Goal: Task Accomplishment & Management: Use online tool/utility

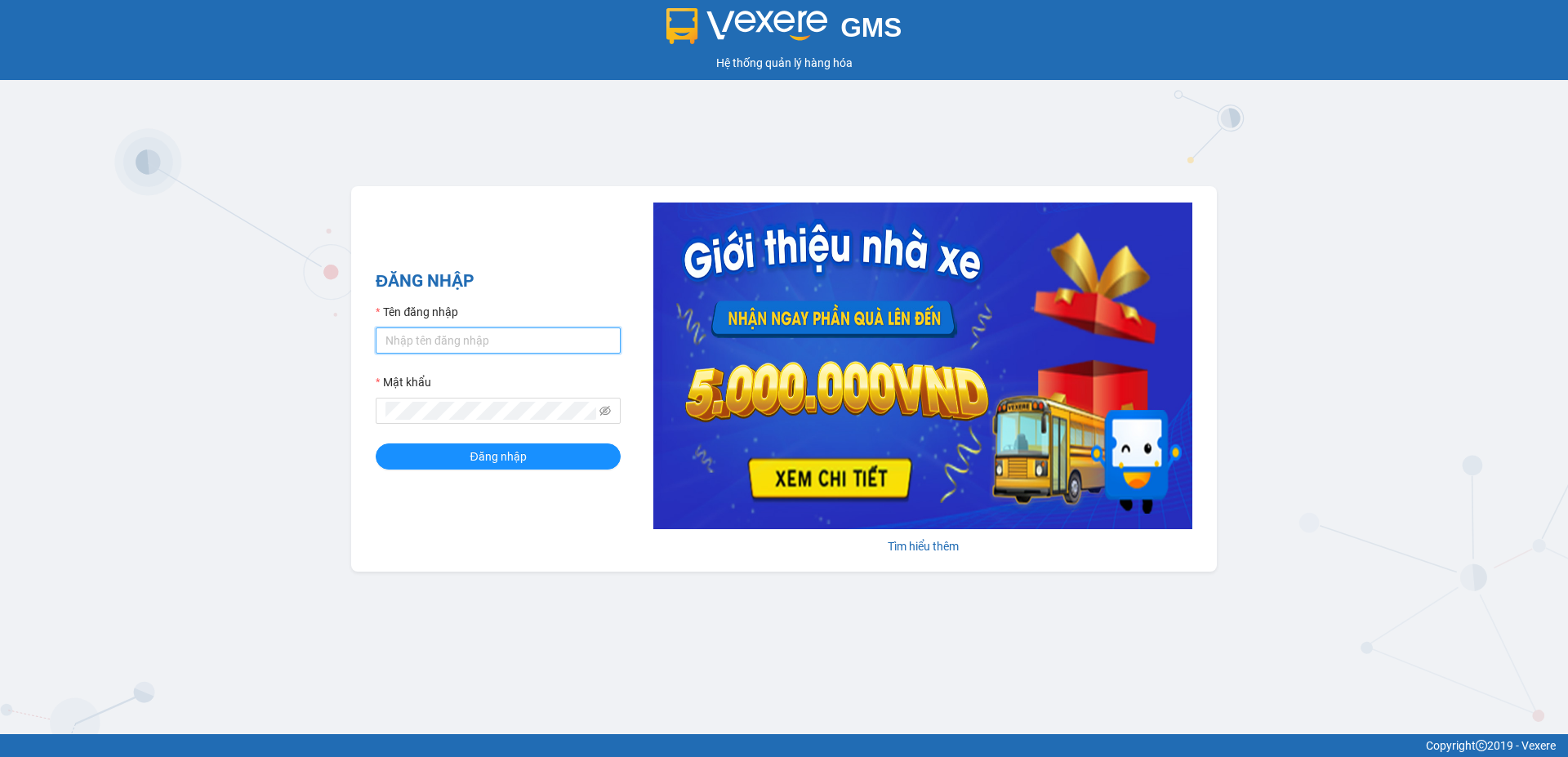
click at [464, 346] on input "Tên đăng nhập" at bounding box center [497, 340] width 245 height 26
type input "ttthuy.apq"
click at [375, 443] on button "Đăng nhập" at bounding box center [497, 456] width 245 height 26
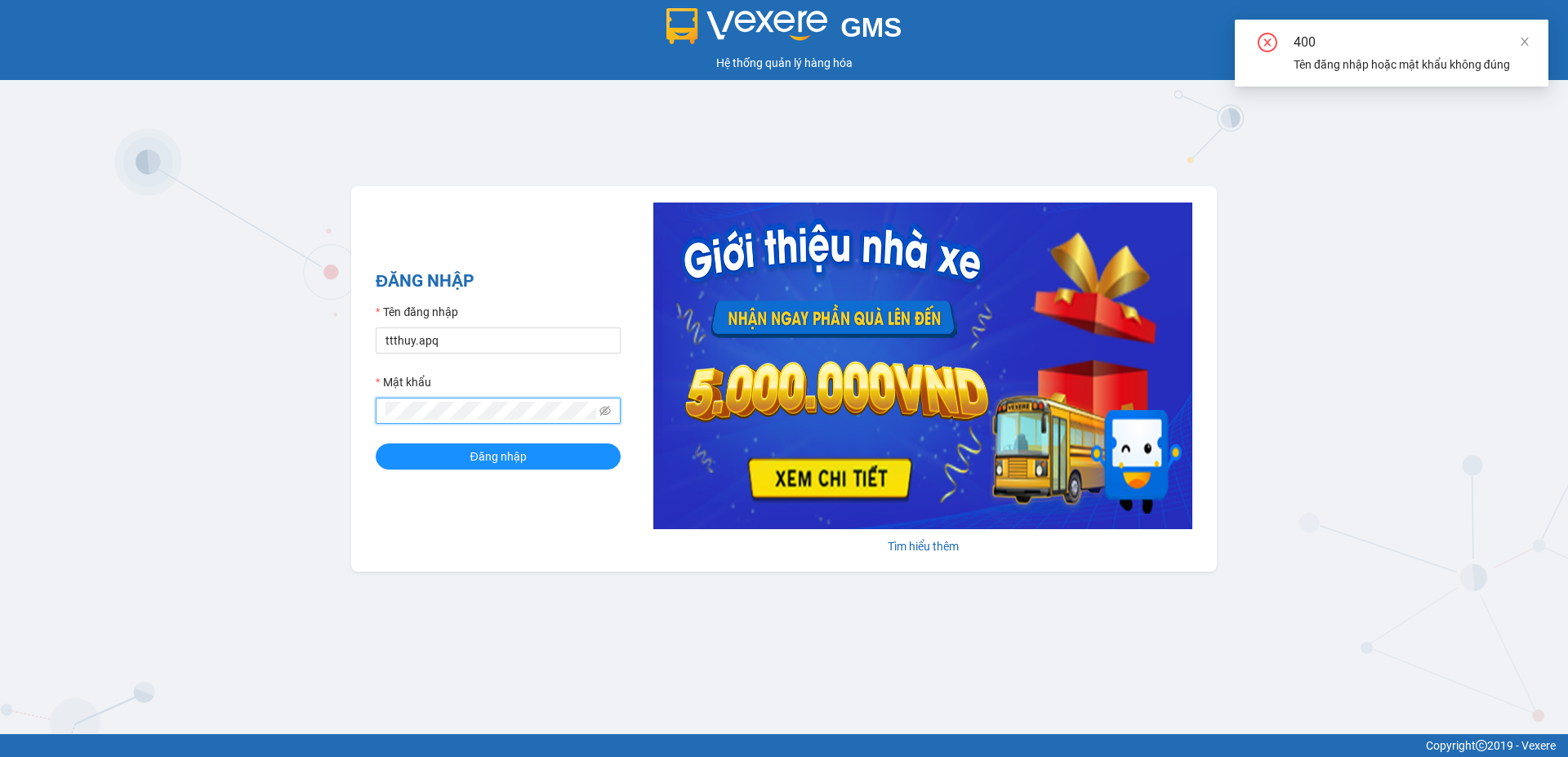
click at [375, 443] on button "Đăng nhập" at bounding box center [497, 456] width 245 height 26
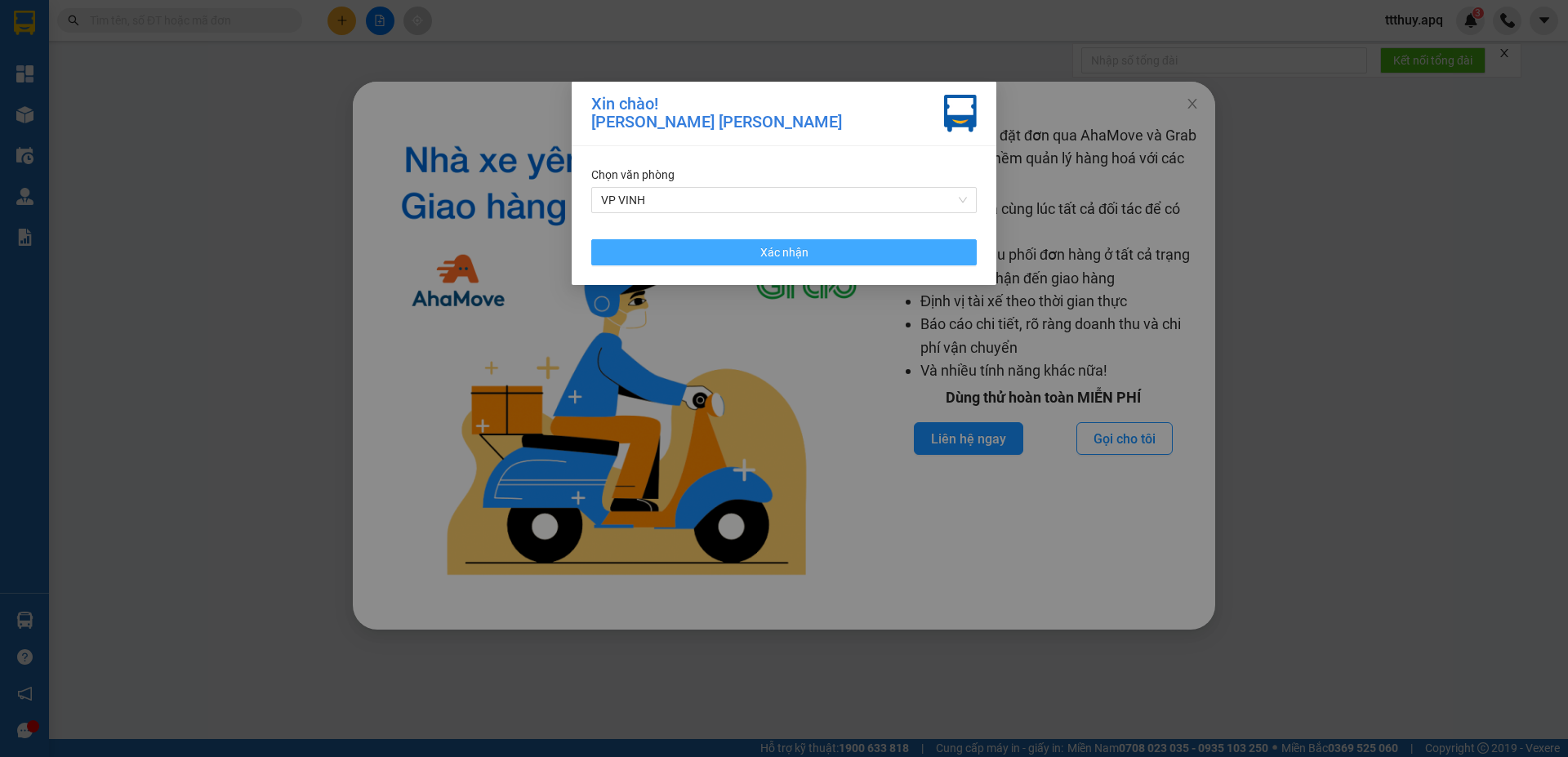
drag, startPoint x: 775, startPoint y: 250, endPoint x: 359, endPoint y: 2, distance: 484.3
click at [775, 249] on span "Xác nhận" at bounding box center [784, 252] width 49 height 18
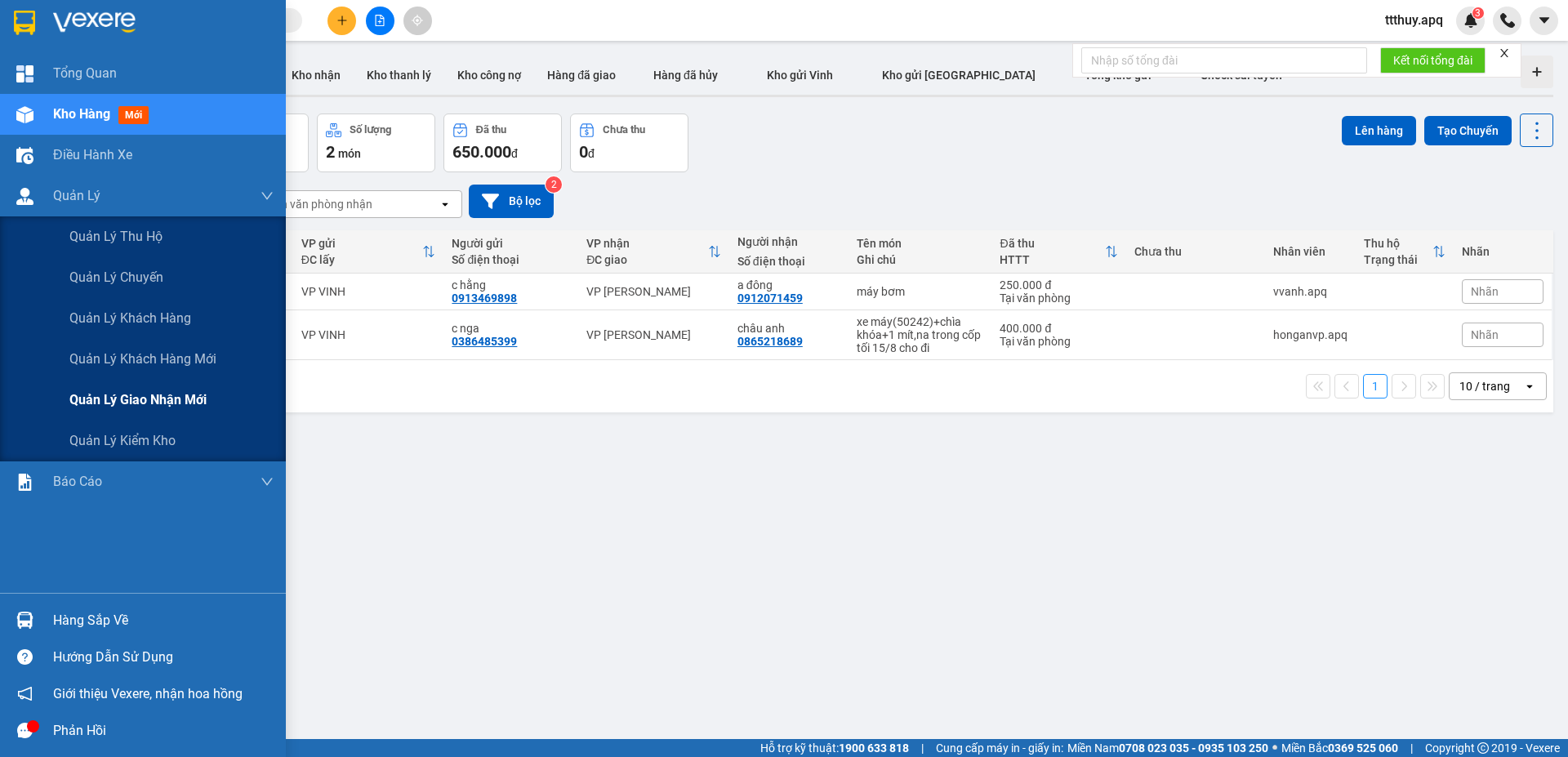
click at [150, 404] on span "Quản lý giao nhận mới" at bounding box center [139, 400] width 138 height 20
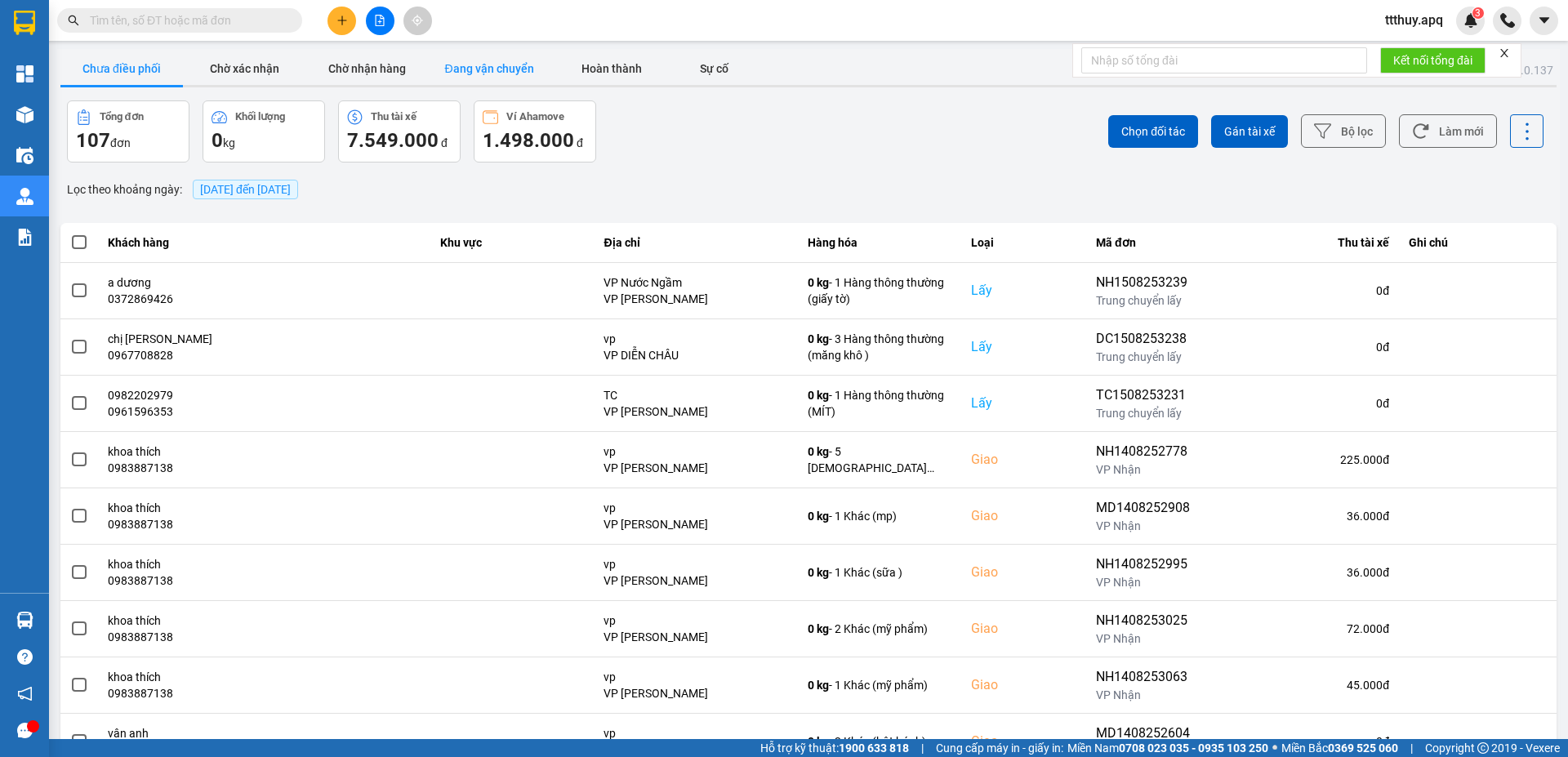
click at [513, 71] on button "Đang vận chuyển" at bounding box center [488, 69] width 122 height 33
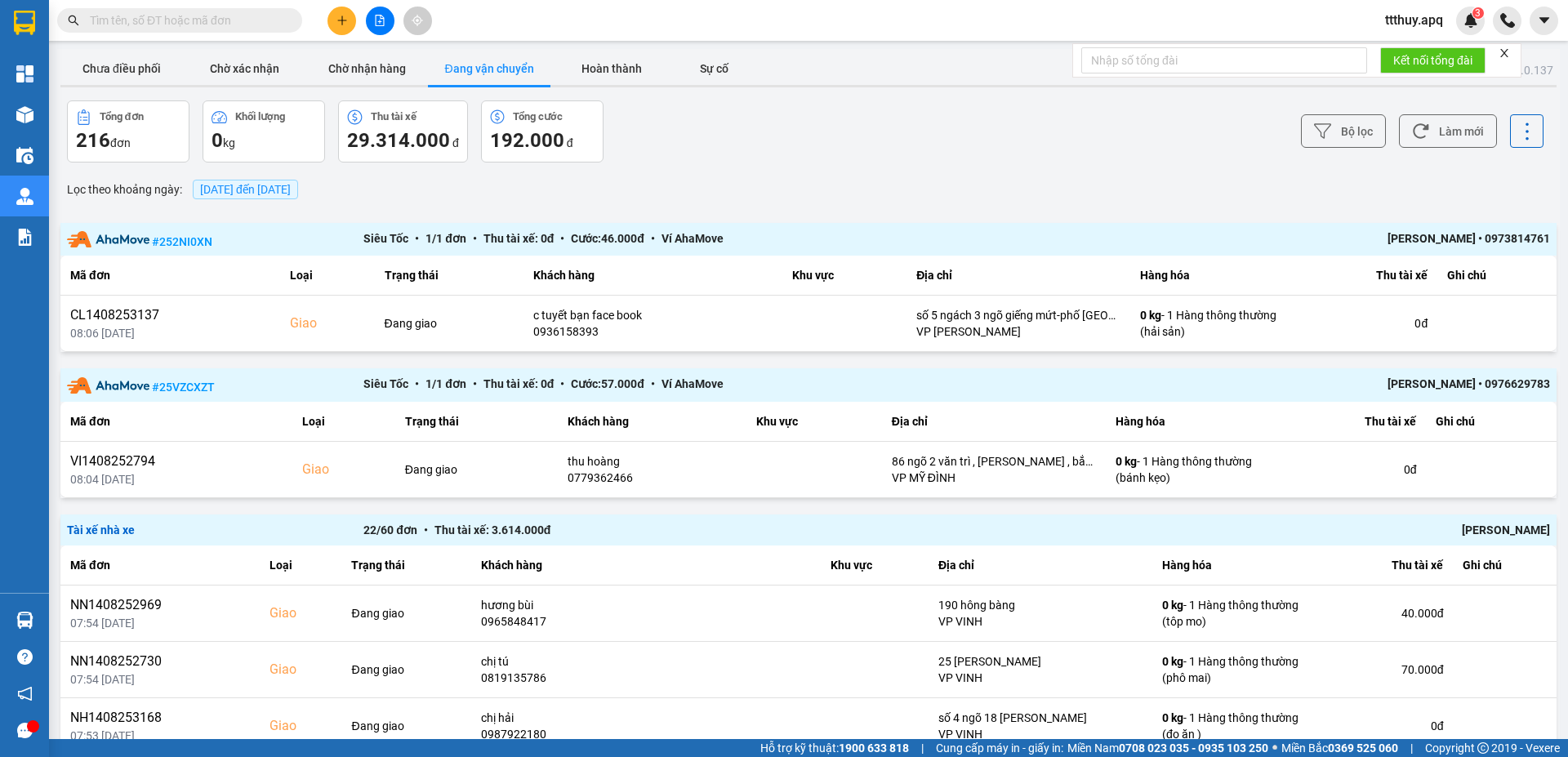
click at [298, 196] on span "15/08/2025 đến 15/08/2025" at bounding box center [245, 189] width 106 height 19
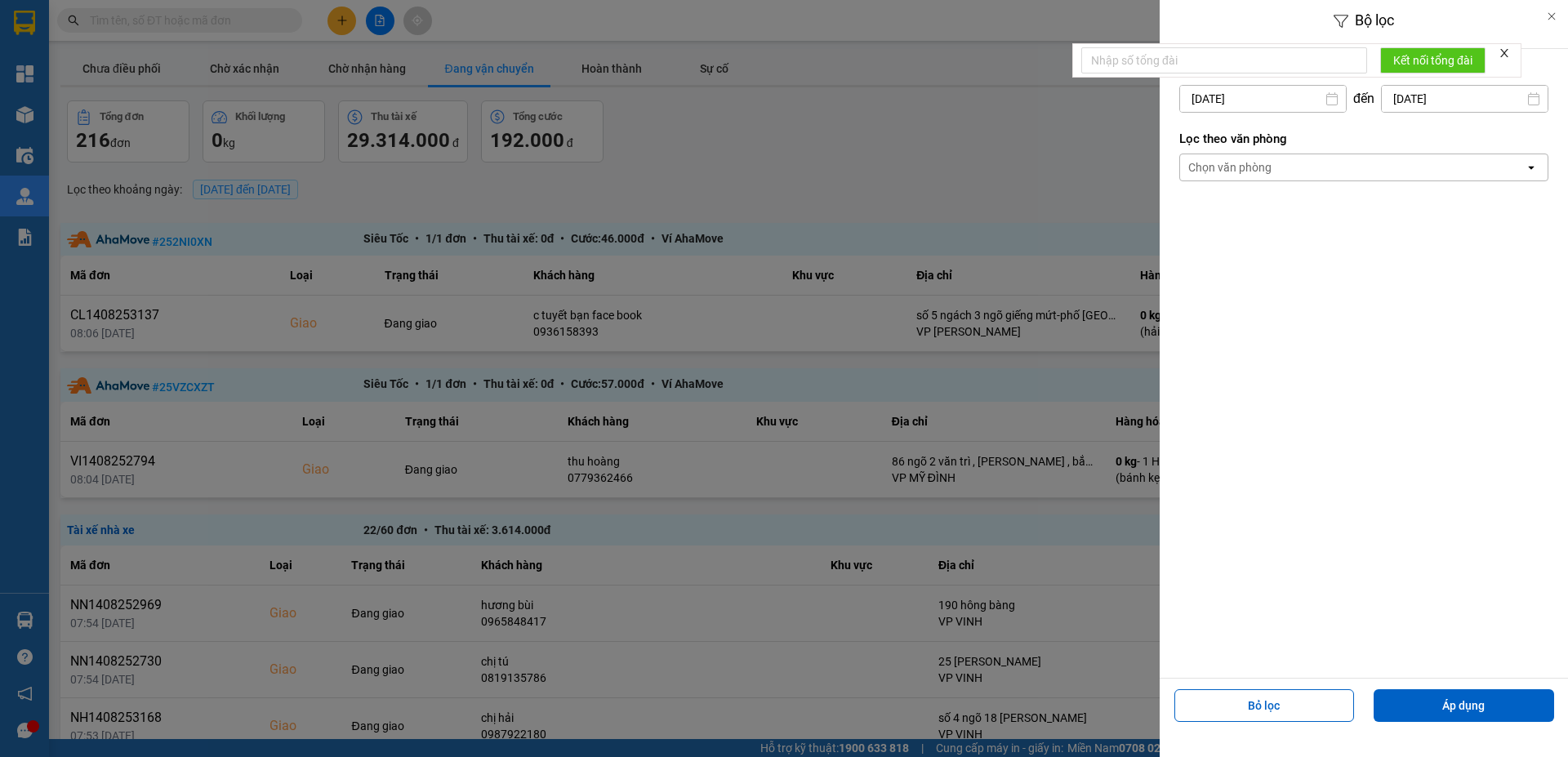
click at [1264, 98] on input "15/08/2025" at bounding box center [1262, 98] width 166 height 26
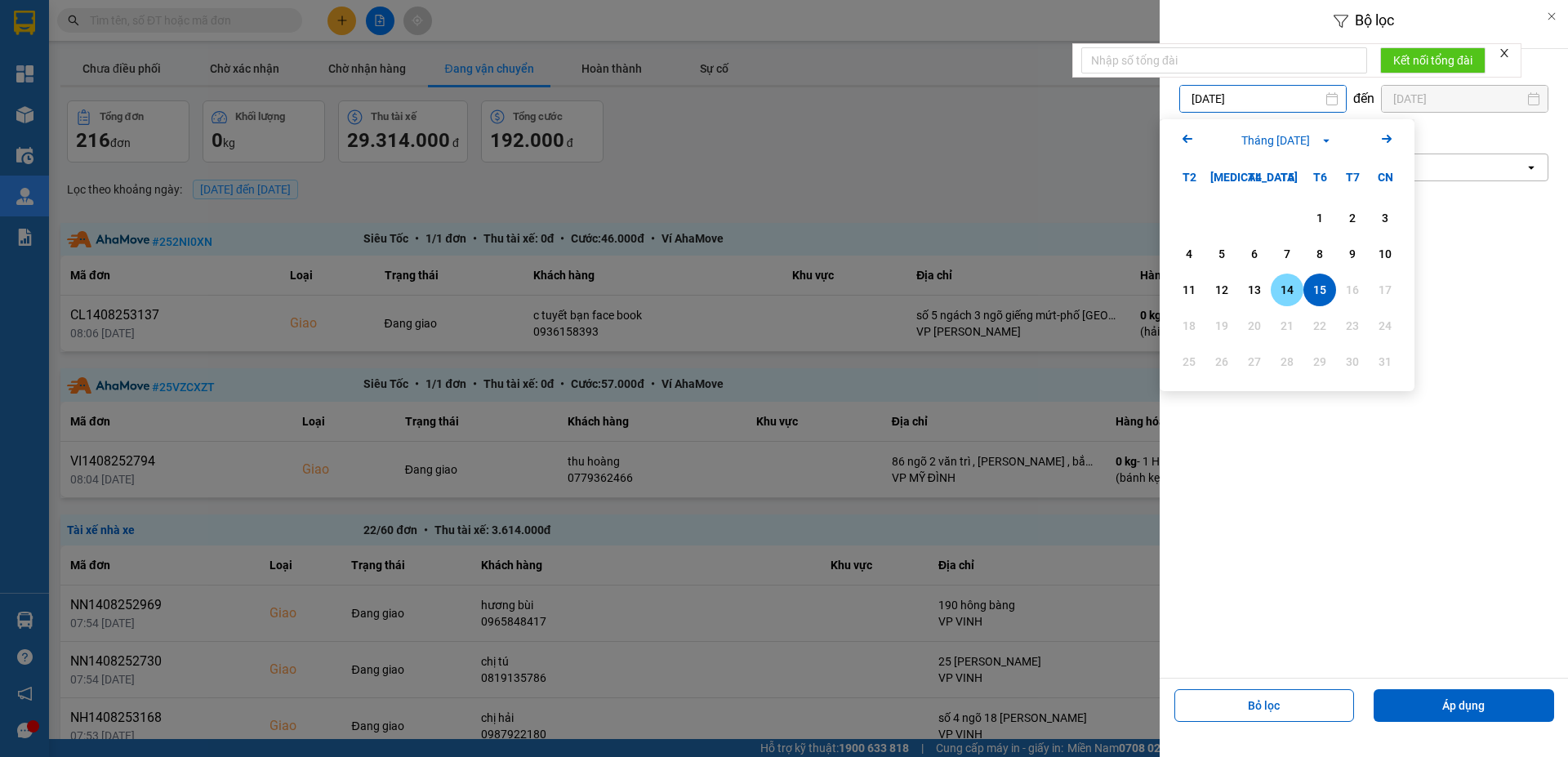
click at [1288, 290] on div "14" at bounding box center [1286, 289] width 23 height 19
type input "14/08/2025"
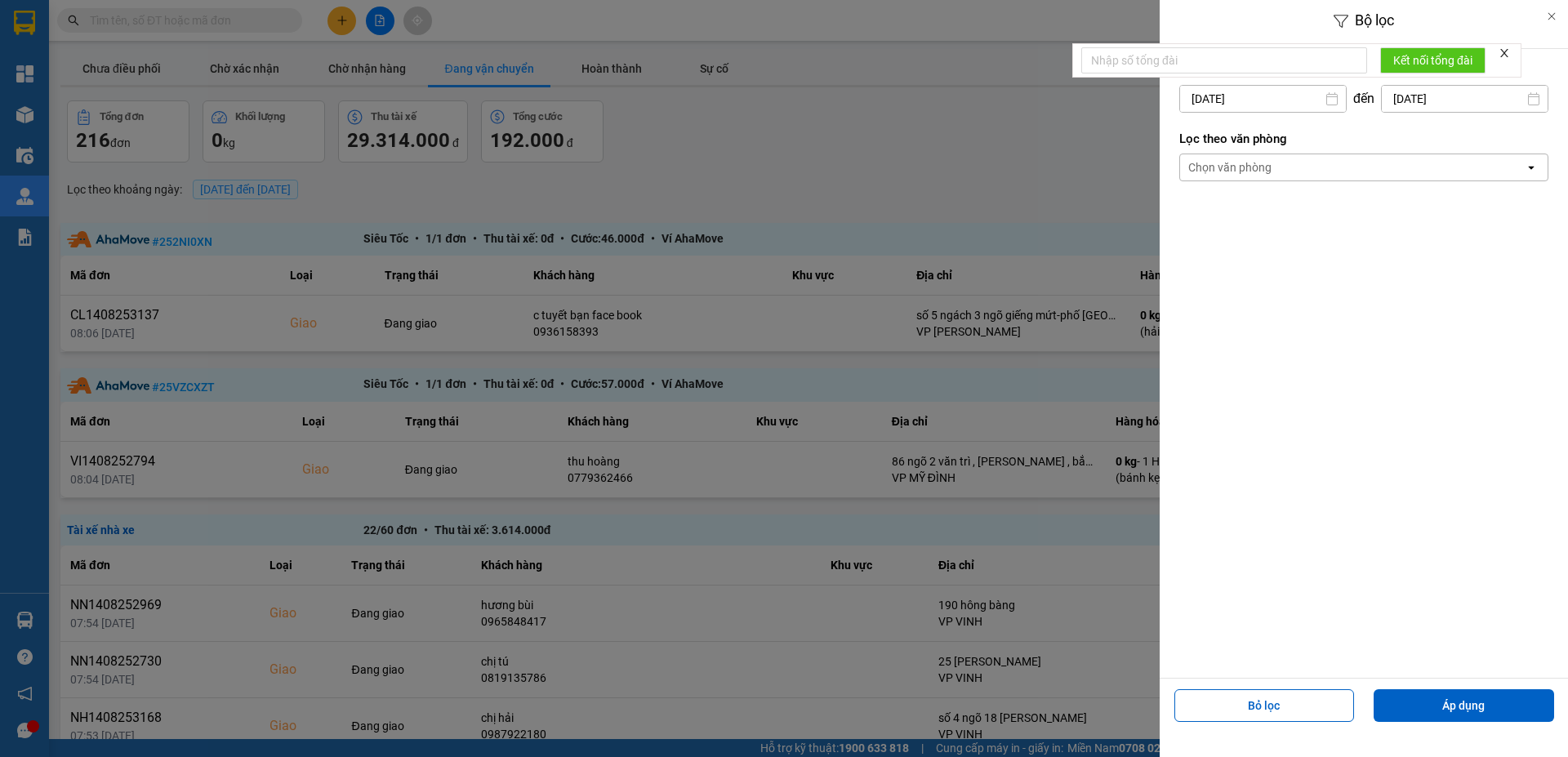
click at [1401, 100] on input "15/08/2025" at bounding box center [1464, 98] width 166 height 26
click at [1442, 288] on div "14" at bounding box center [1440, 289] width 23 height 19
type input "14/08/2025"
click at [1491, 708] on button "Áp dụng" at bounding box center [1463, 706] width 181 height 33
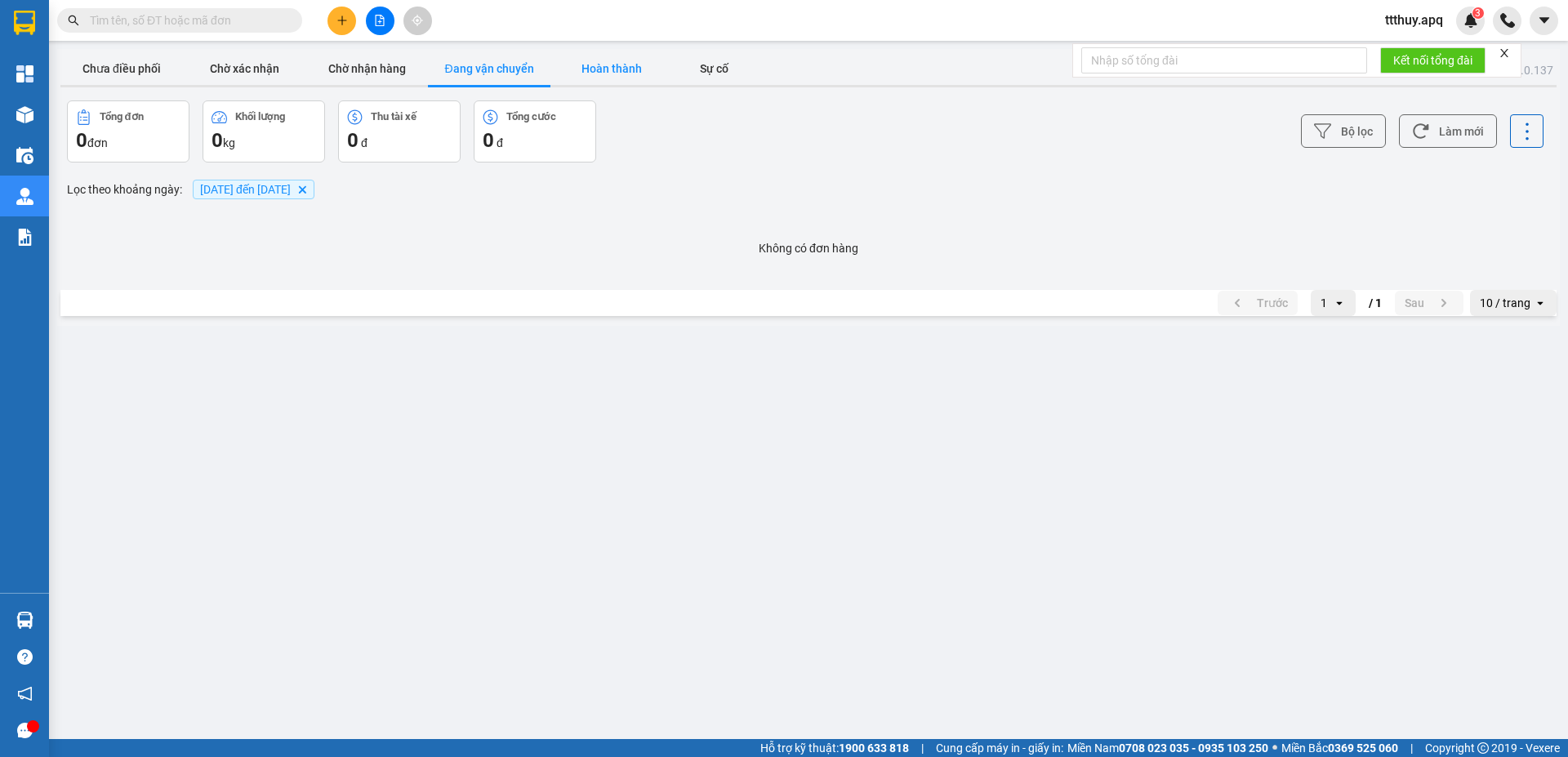
click at [596, 61] on button "Hoàn thành" at bounding box center [611, 69] width 122 height 33
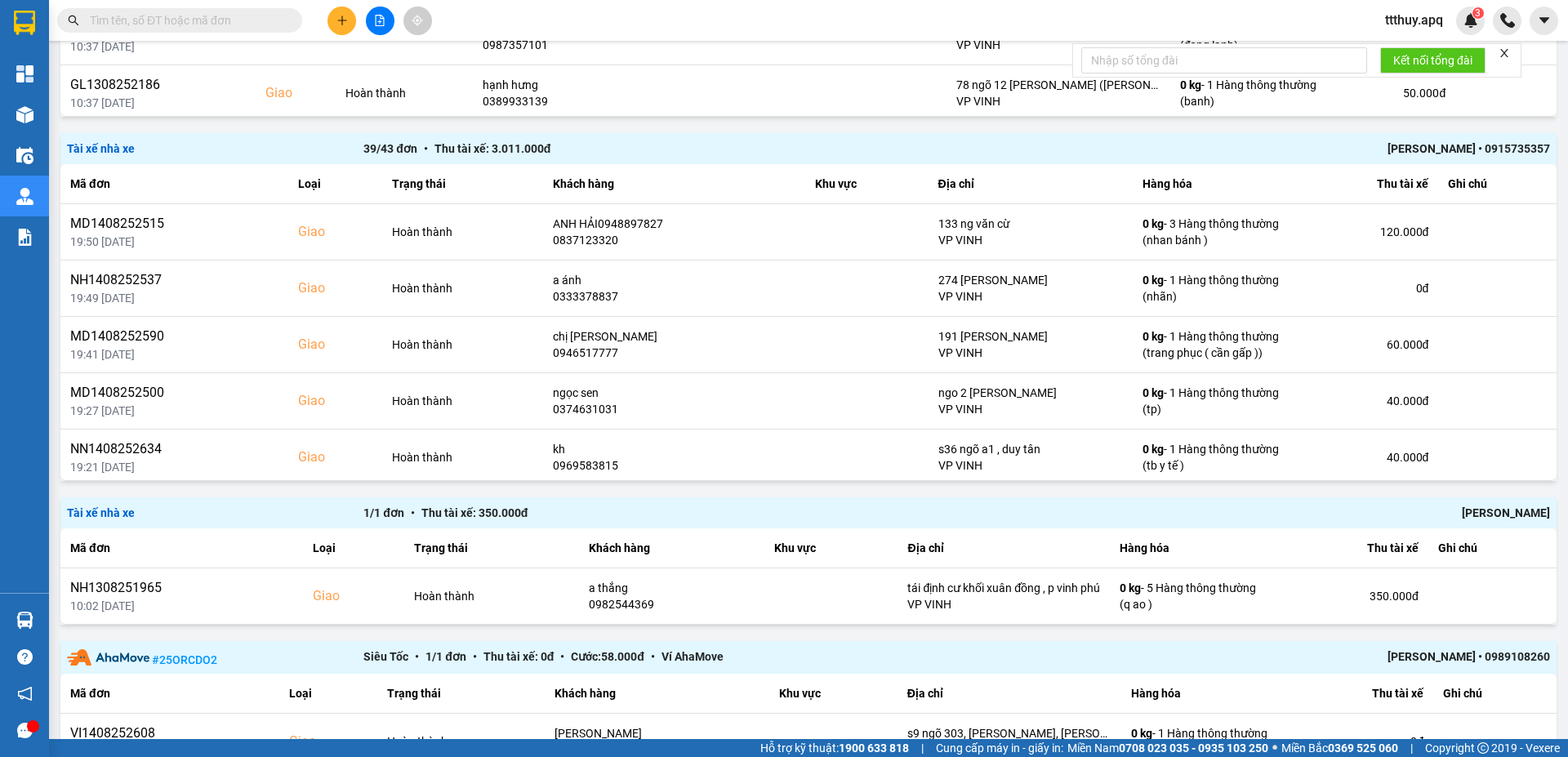
scroll to position [2203, 0]
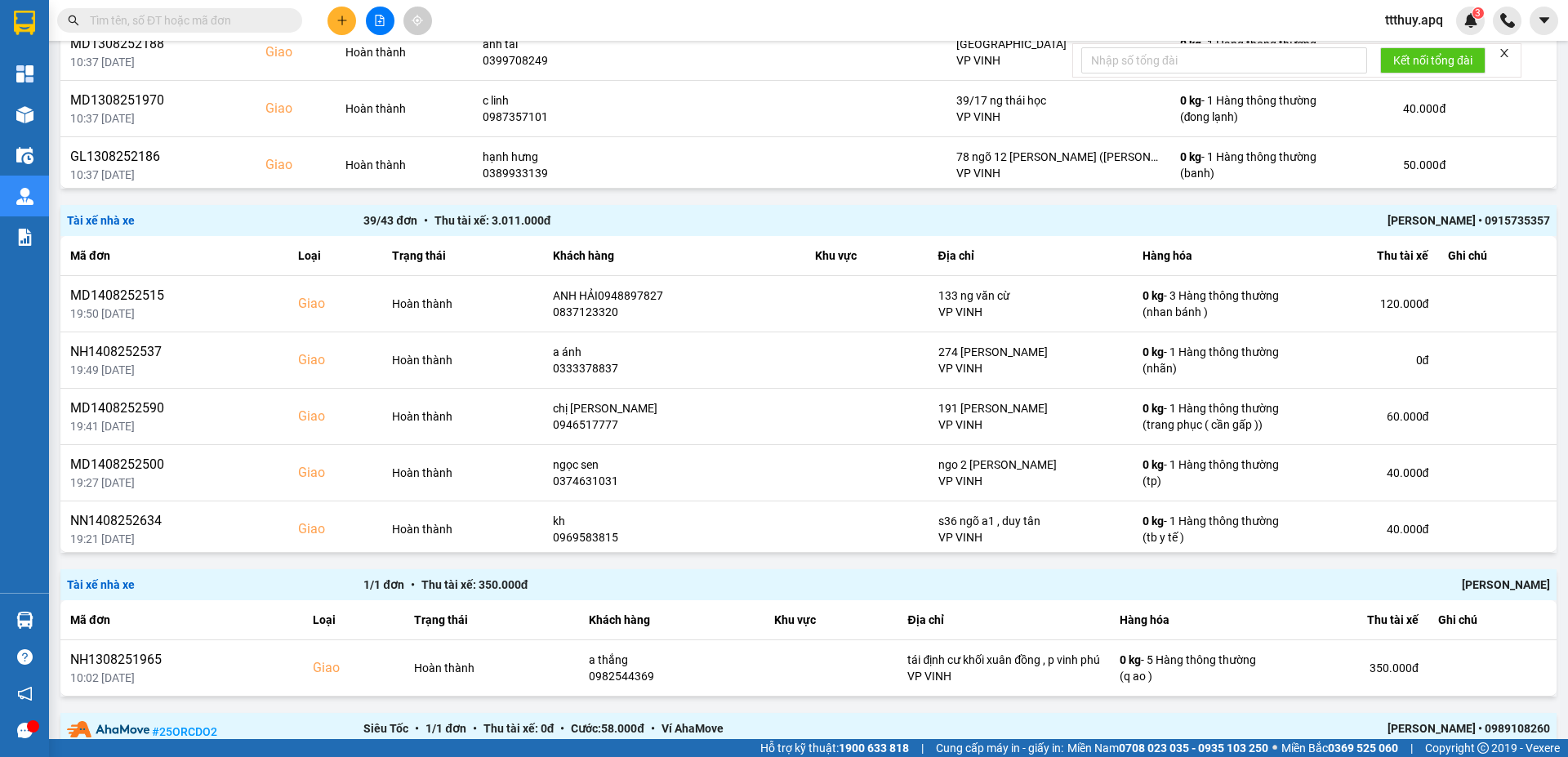
click at [1469, 224] on div "TRẦN THANH TÂM • 0915735357" at bounding box center [1253, 221] width 593 height 18
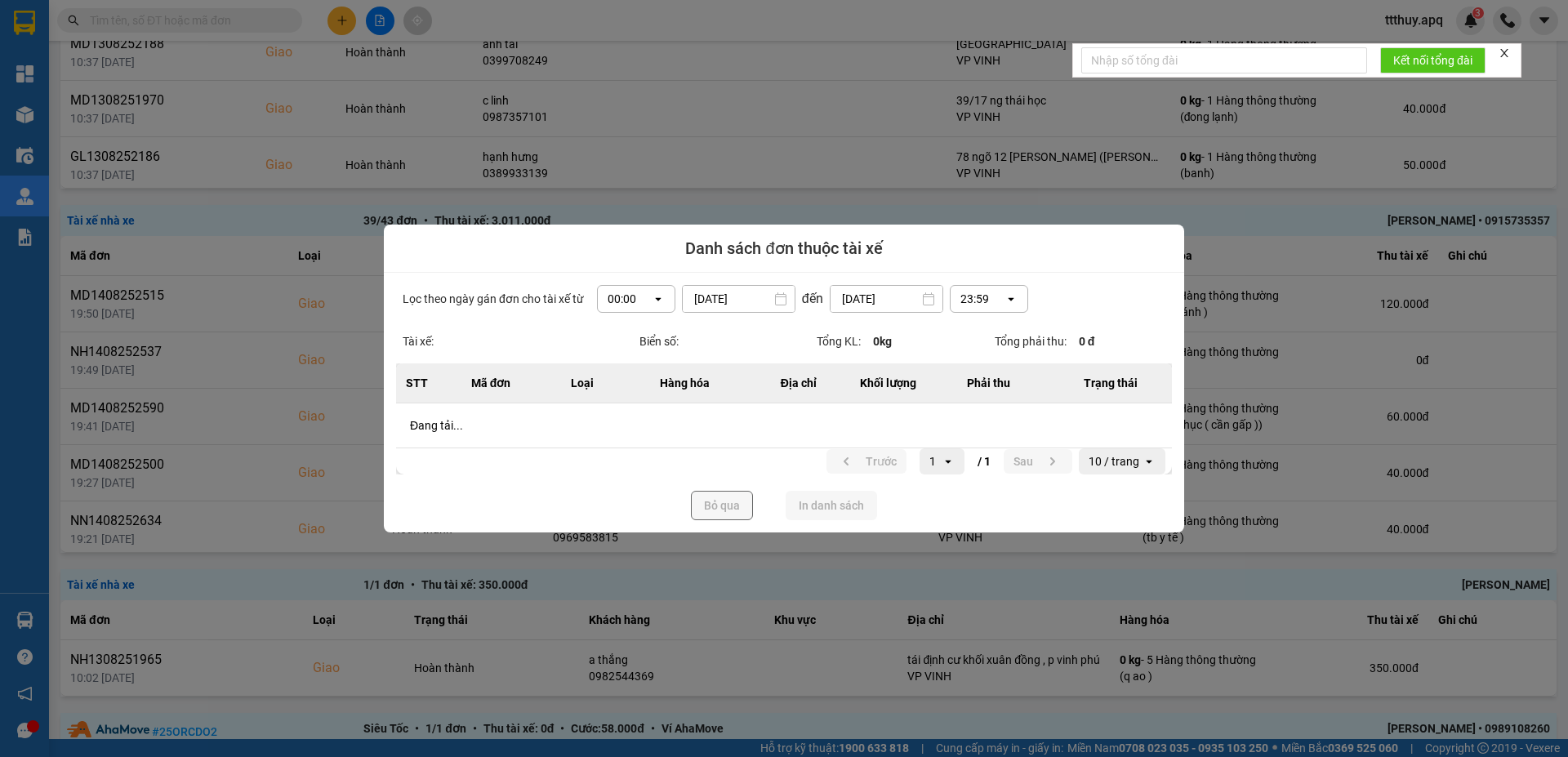
click at [661, 301] on div "Lọc theo ngày gán đơn cho tài xế từ 00:00 open 14/08/2025 Press the down arrow …" at bounding box center [784, 402] width 800 height 260
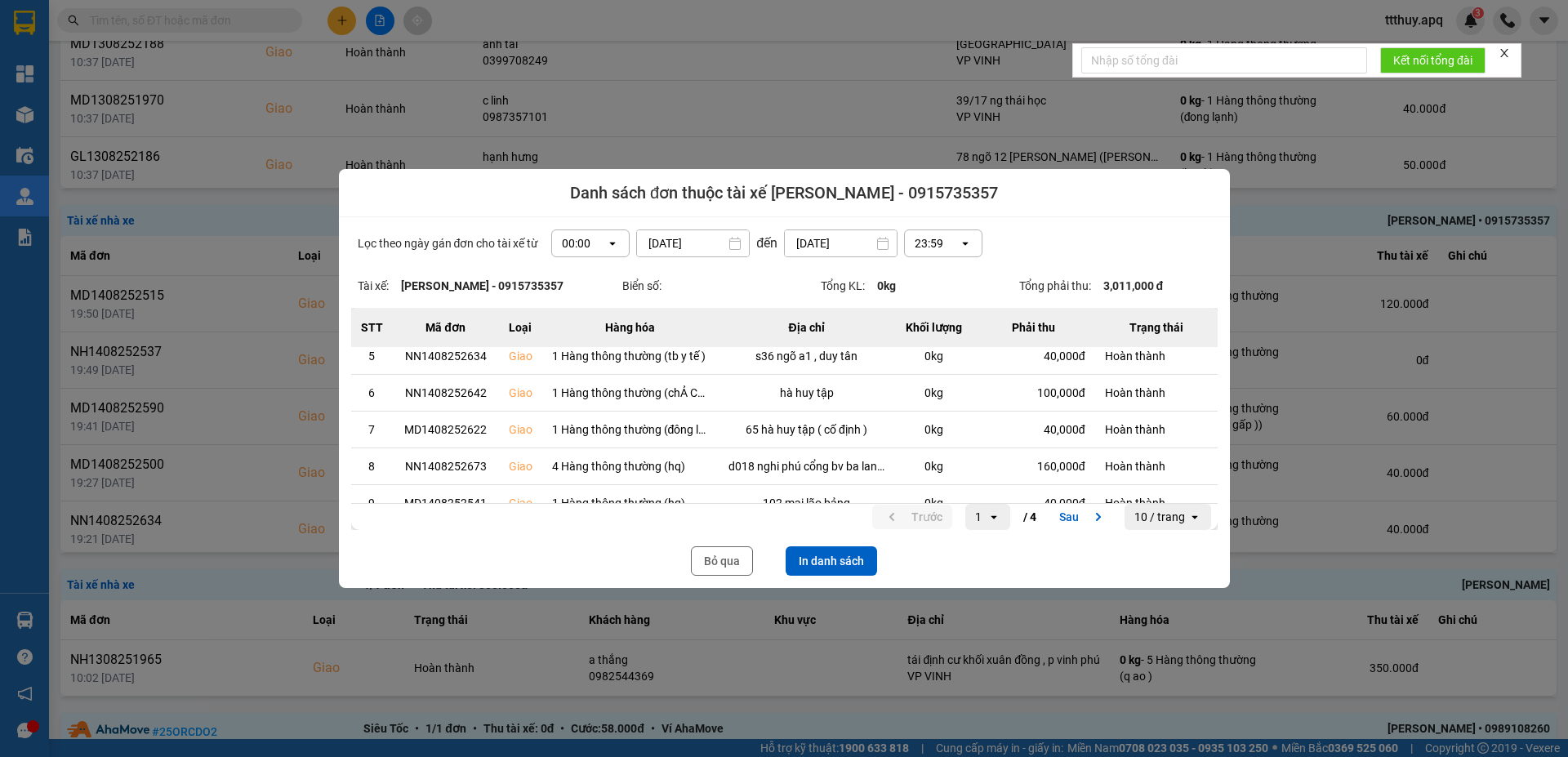
scroll to position [163, 0]
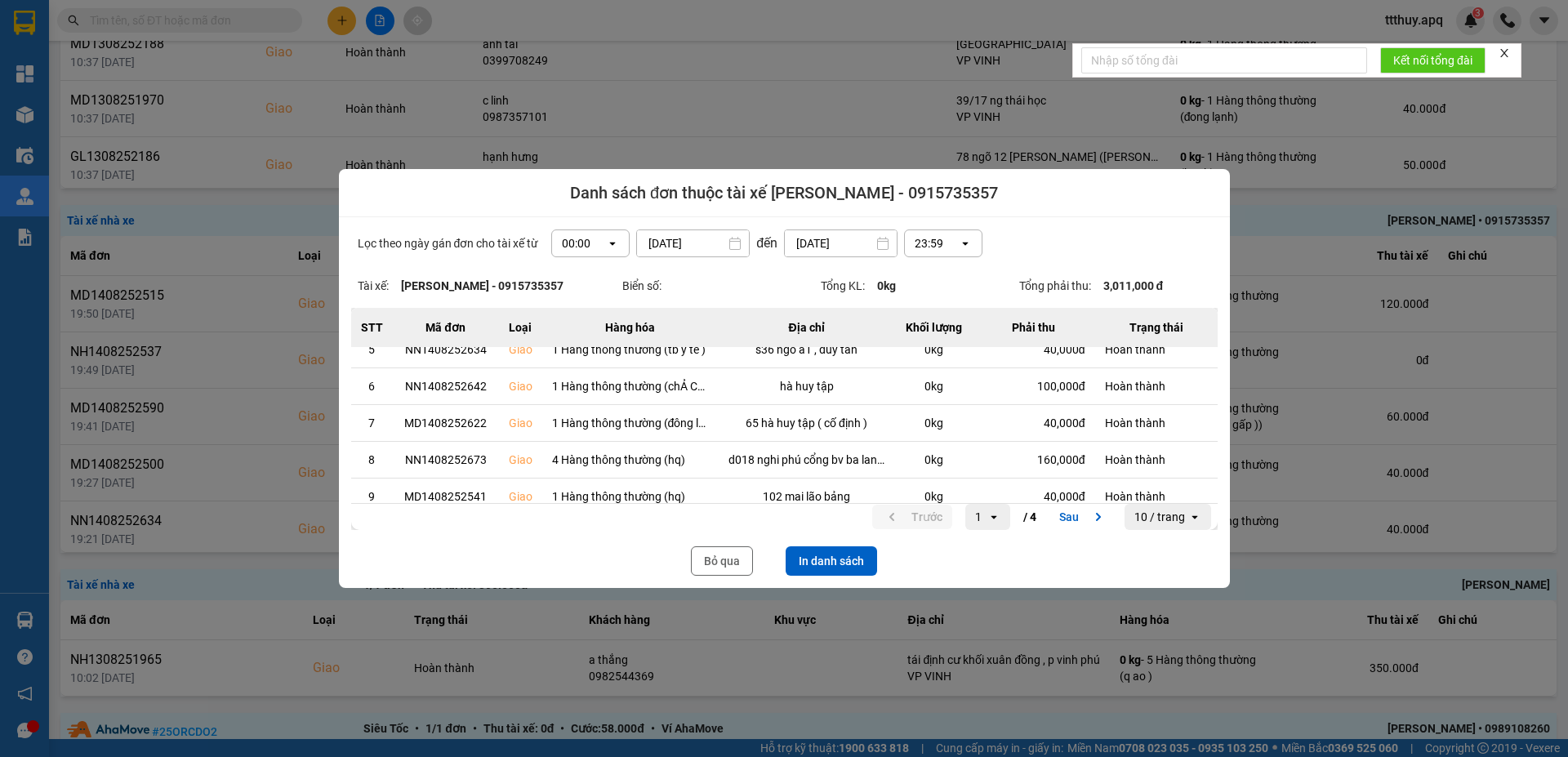
click at [610, 242] on icon "dialog" at bounding box center [613, 244] width 6 height 4
click at [577, 328] on div "13:00" at bounding box center [584, 334] width 52 height 17
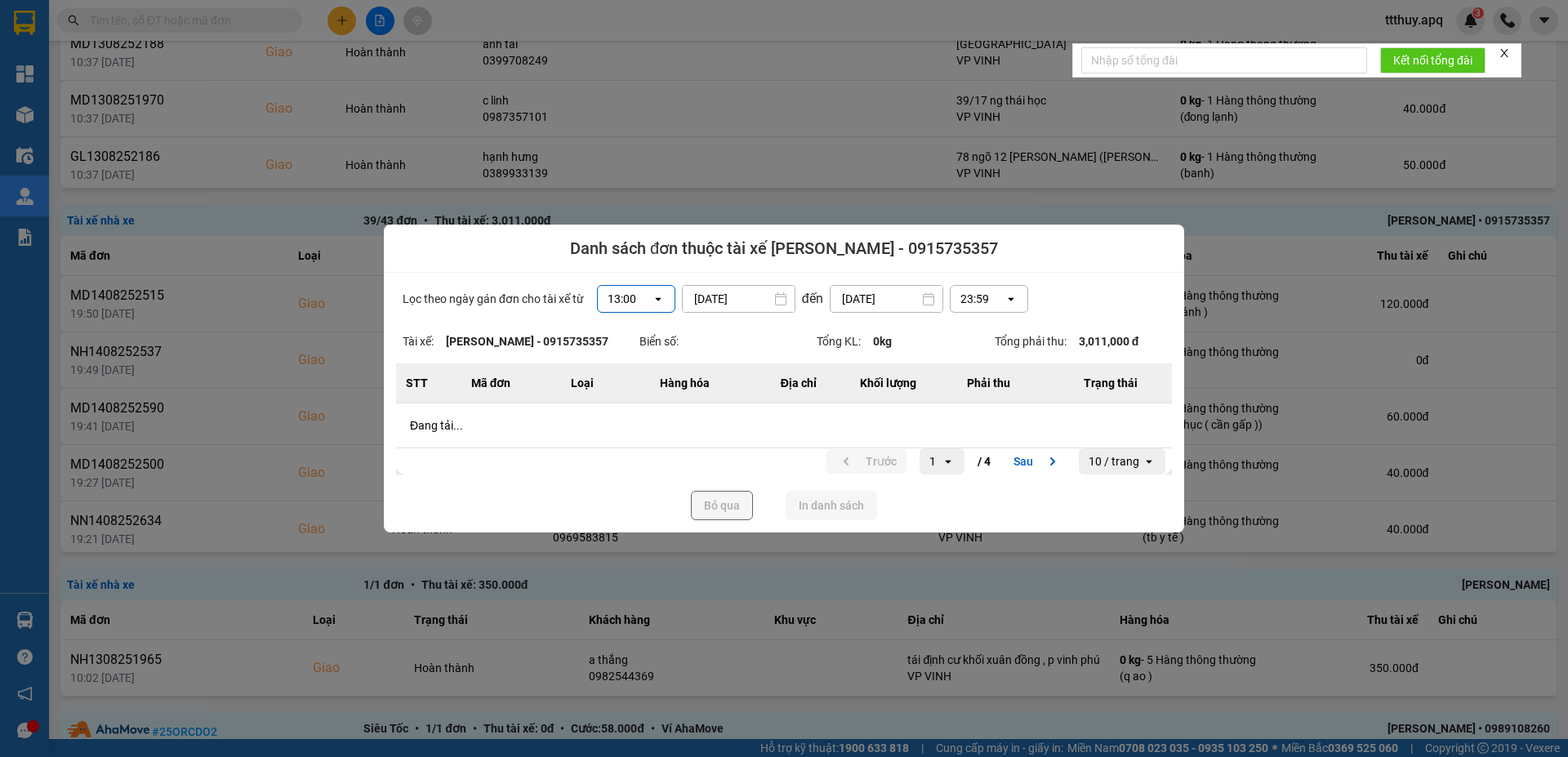
scroll to position [0, 0]
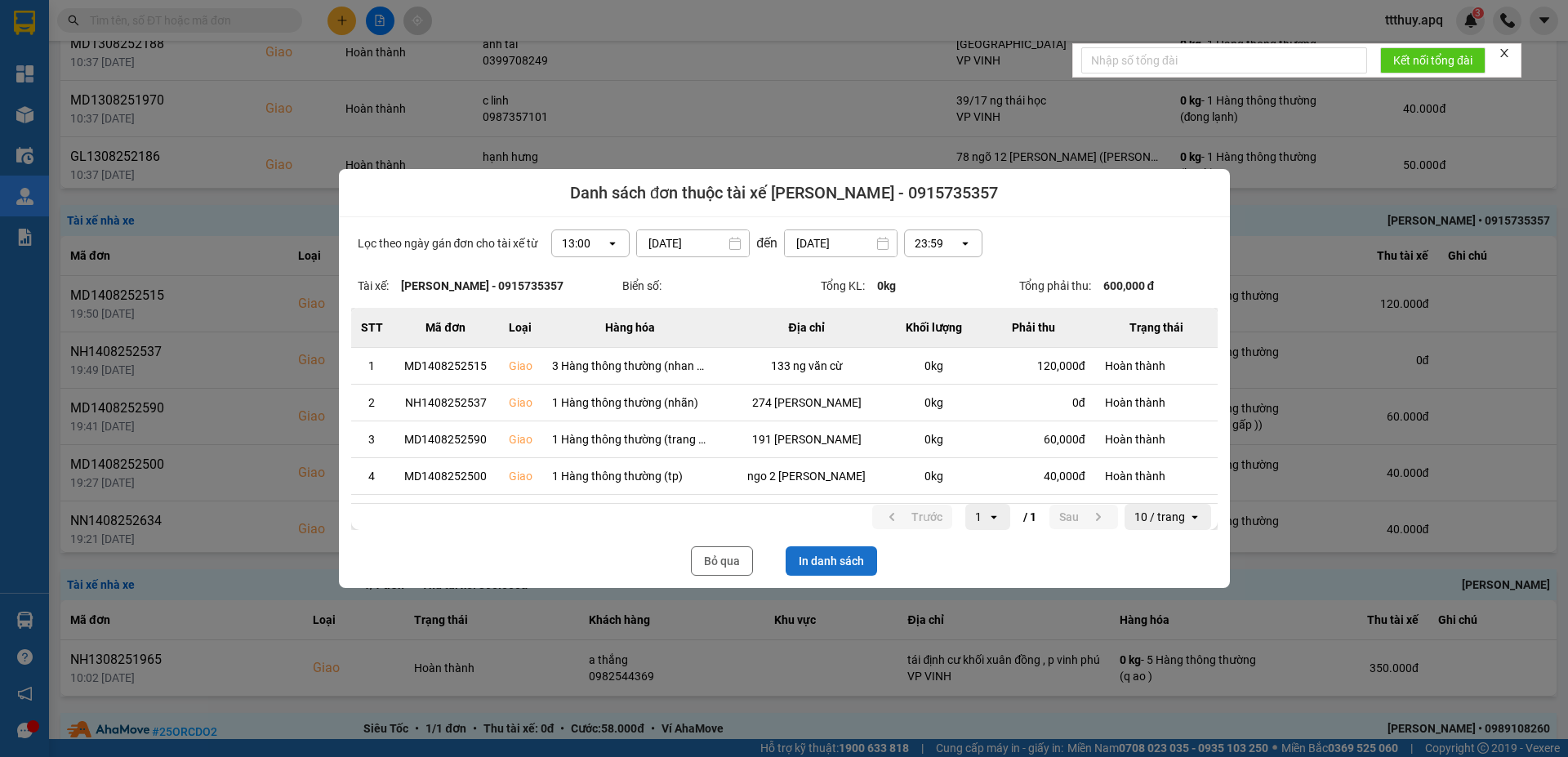
click at [833, 564] on button "In danh sách" at bounding box center [831, 561] width 92 height 29
click at [820, 565] on button "In danh sách" at bounding box center [831, 561] width 92 height 29
click at [709, 566] on button "Bỏ qua" at bounding box center [722, 561] width 62 height 29
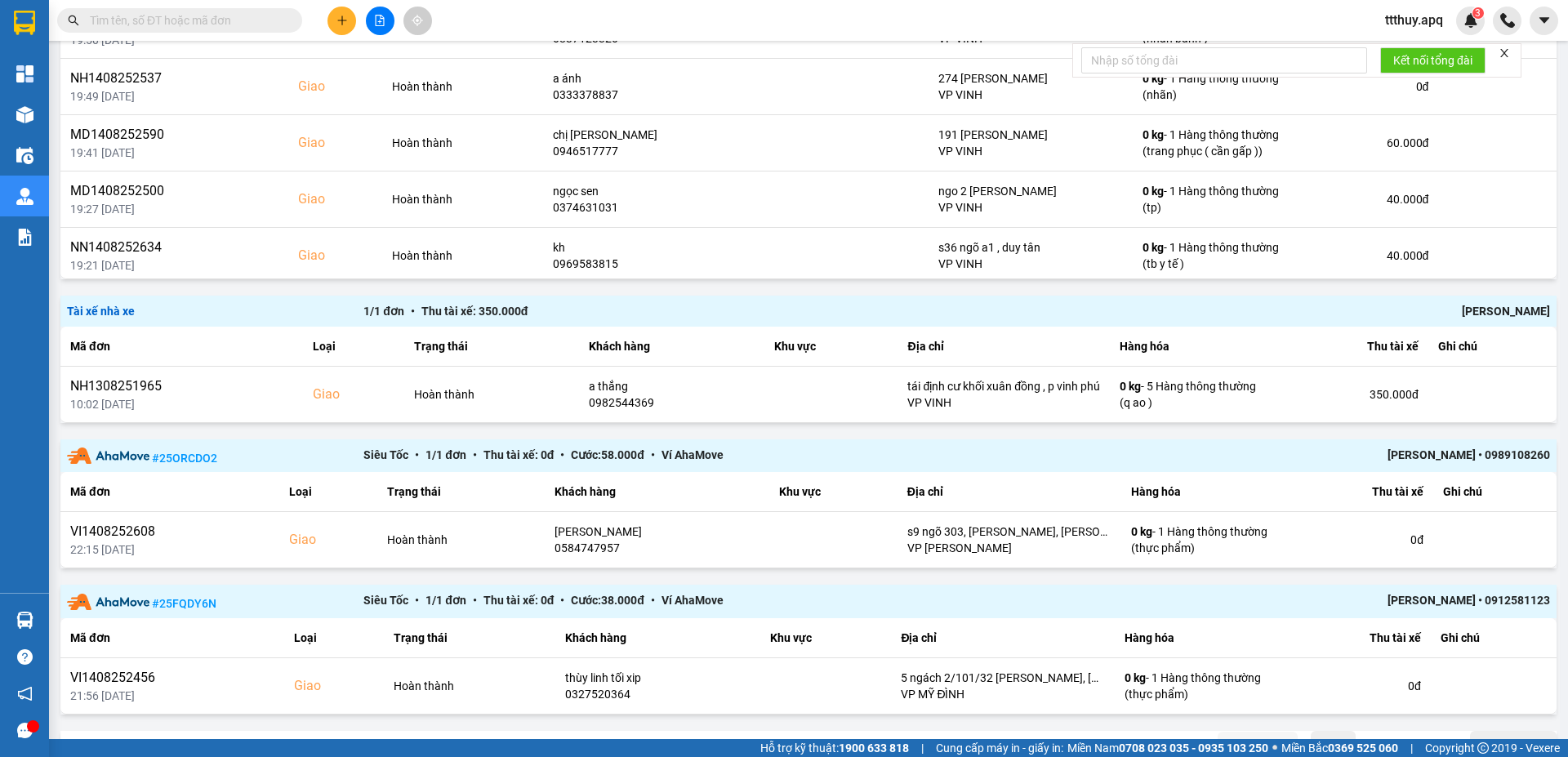
scroll to position [2512, 0]
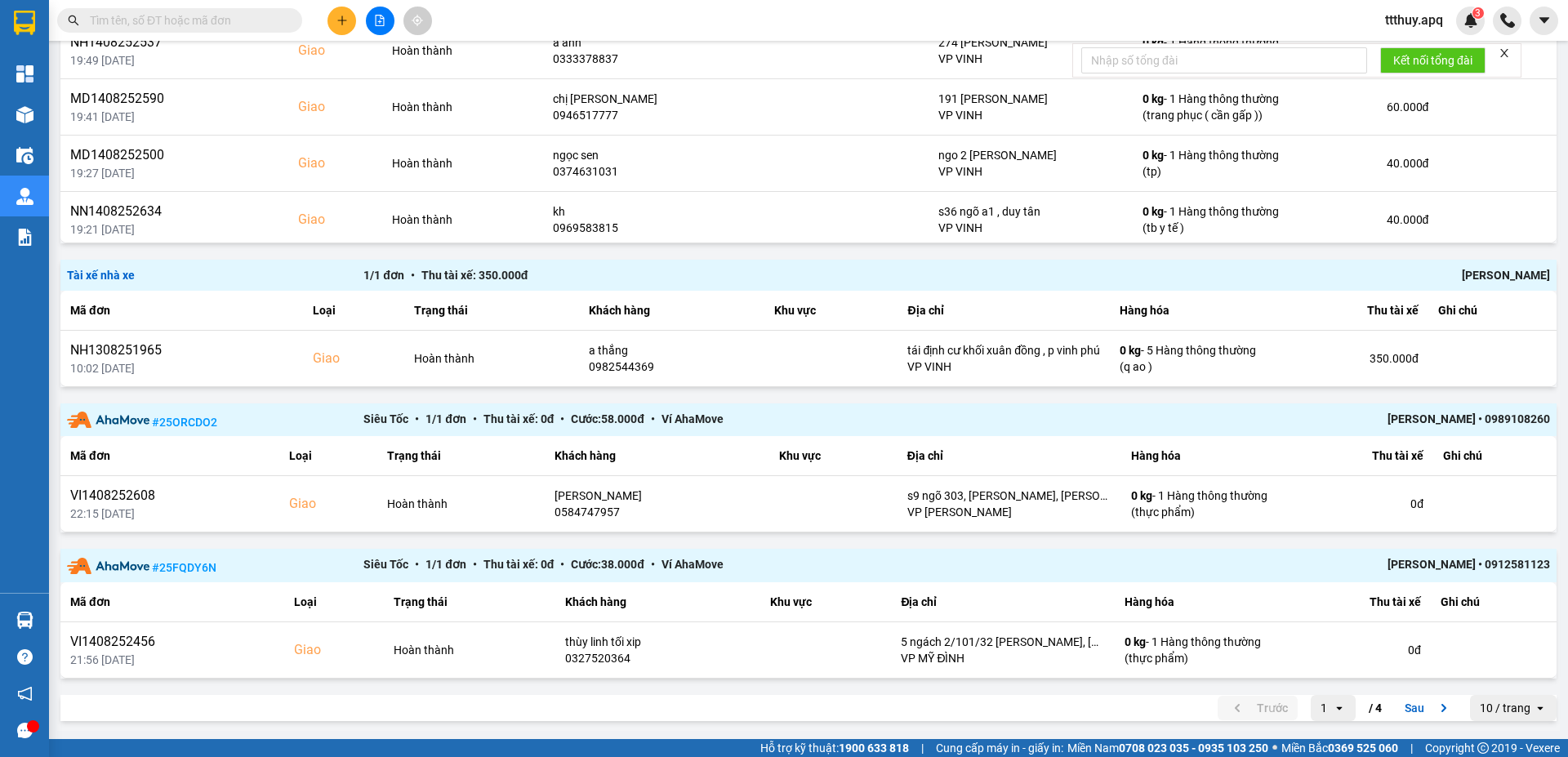
click at [1399, 709] on button "Sau" at bounding box center [1429, 707] width 69 height 25
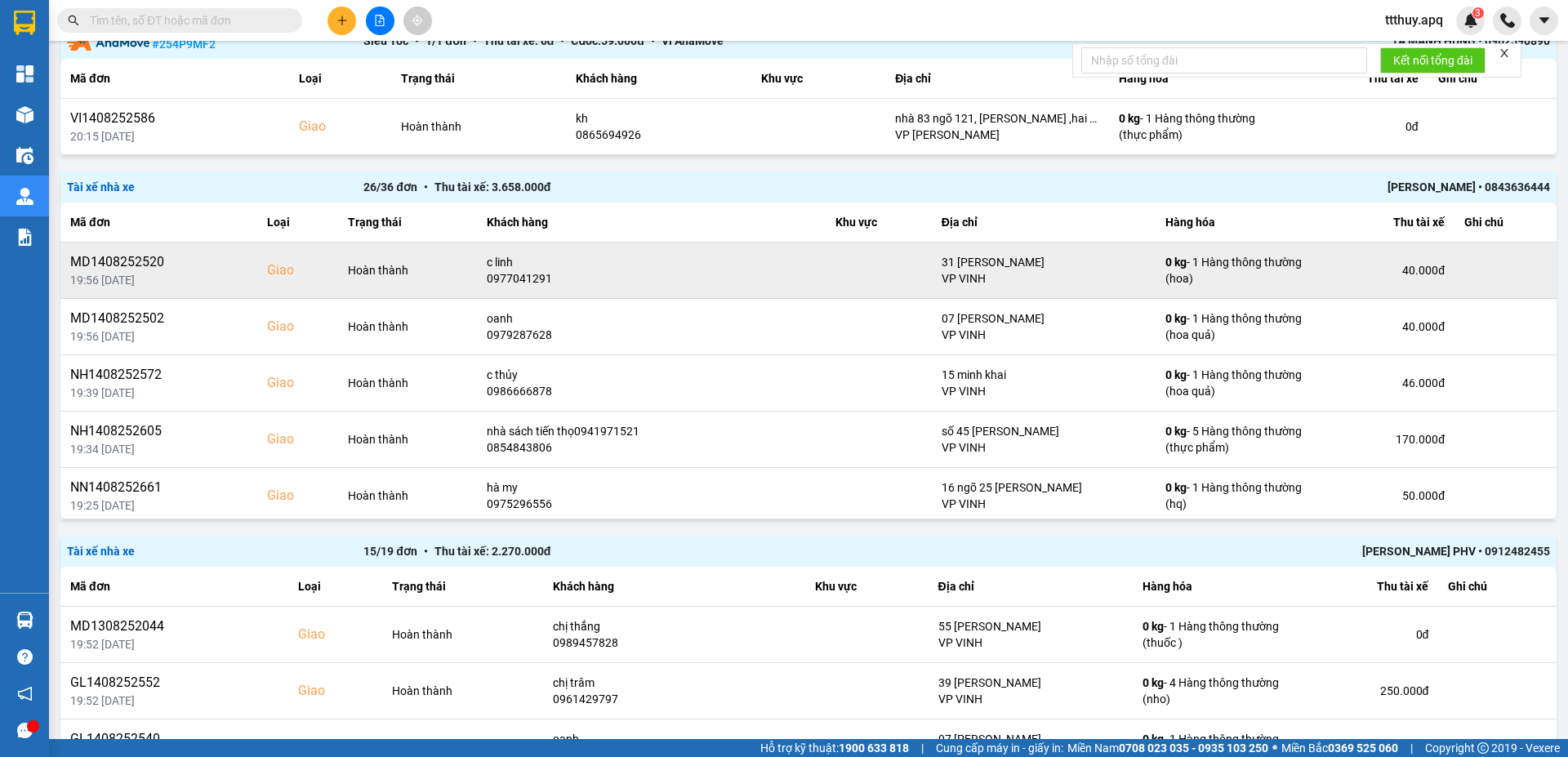
scroll to position [484, 0]
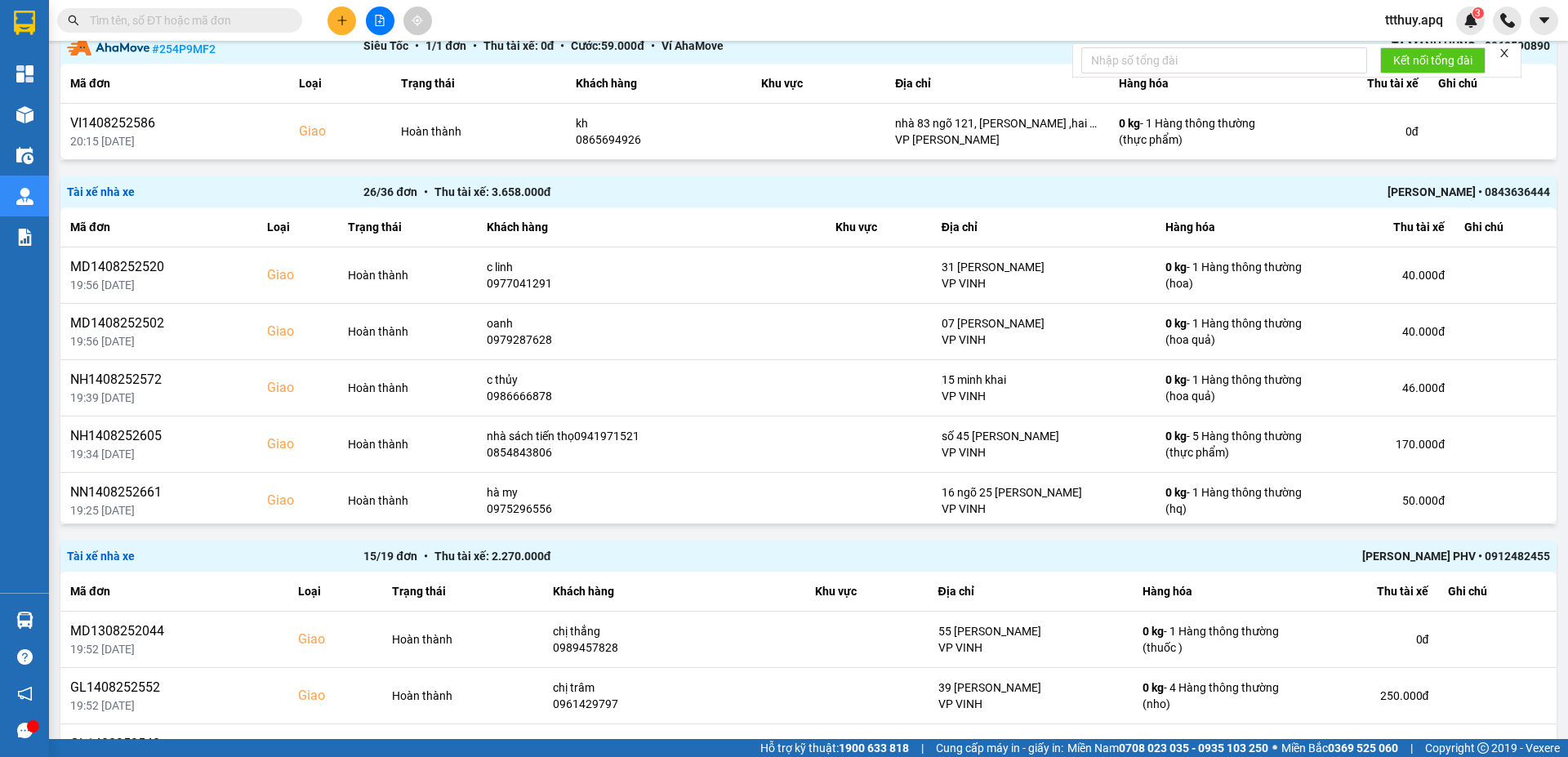
click at [1461, 193] on div "Minh Tiến • 0843636444" at bounding box center [1253, 192] width 593 height 18
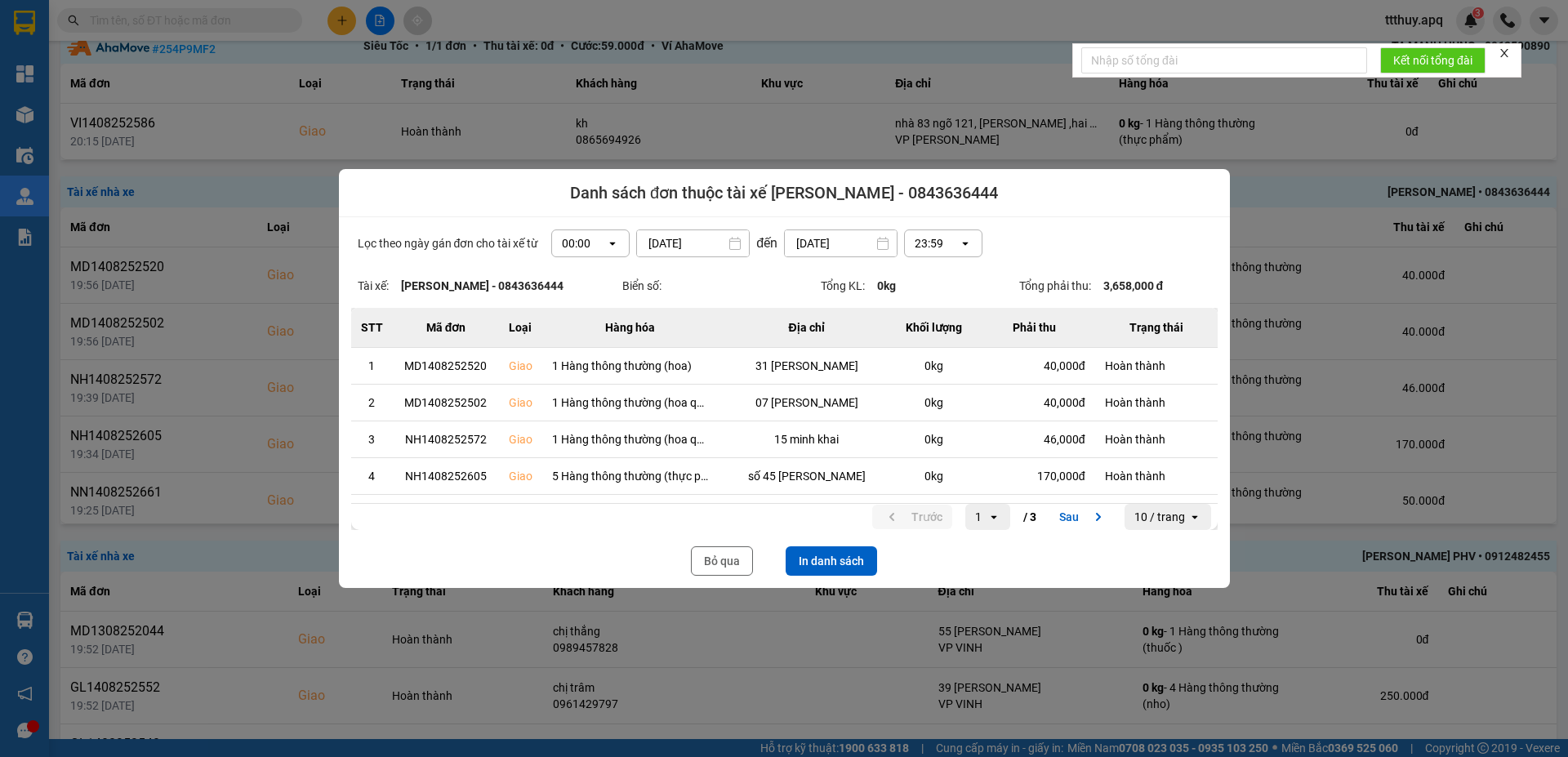
click at [658, 300] on div "Lọc theo ngày gán đơn cho tài xế từ 00:00 open 14/08/2025 Press the down arrow …" at bounding box center [784, 403] width 891 height 371
click at [608, 241] on icon "open" at bounding box center [612, 243] width 13 height 13
click at [573, 329] on div "13:00" at bounding box center [584, 334] width 52 height 17
click at [840, 557] on button "In danh sách" at bounding box center [831, 561] width 92 height 29
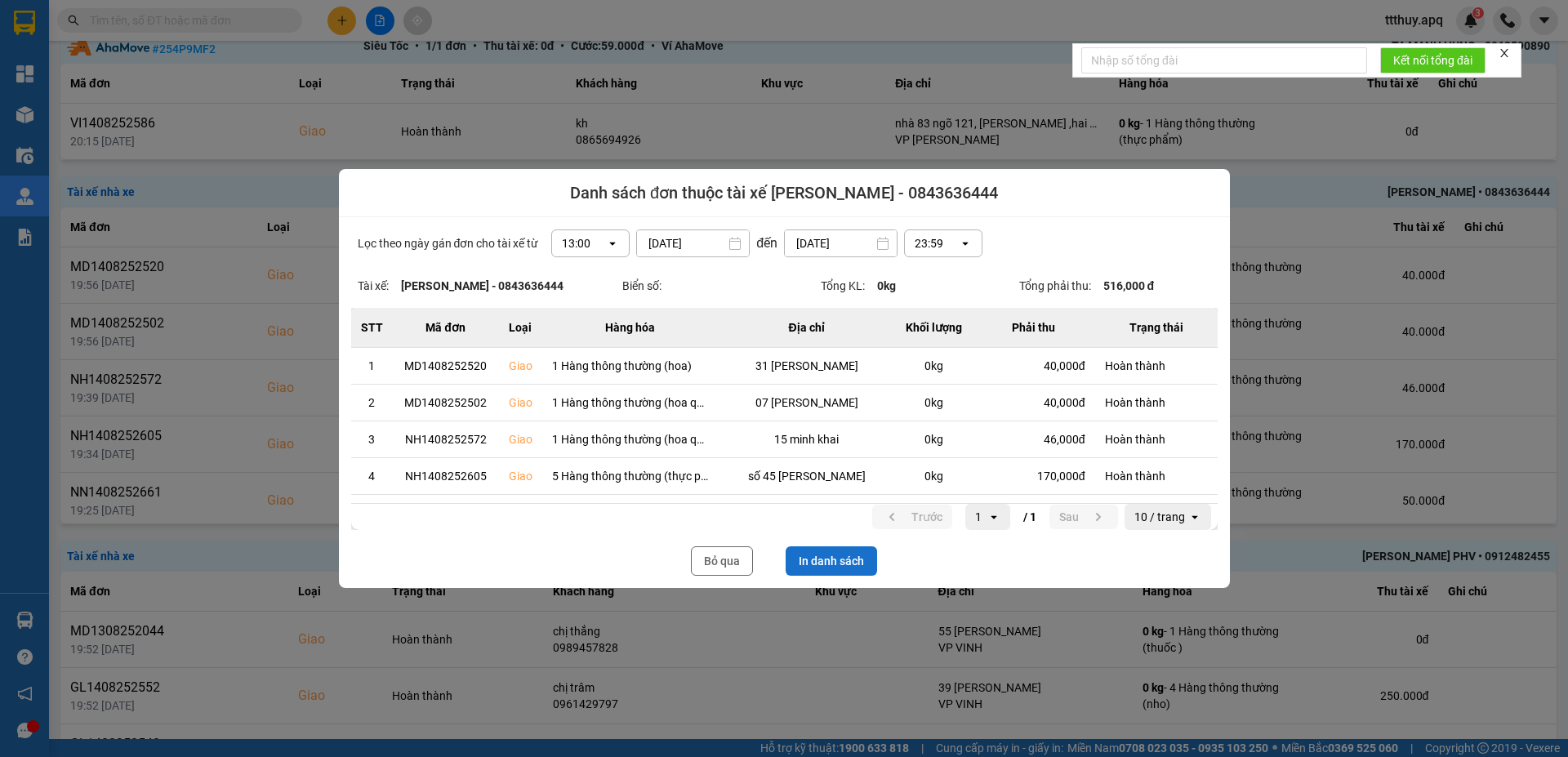
scroll to position [0, 0]
click at [731, 568] on button "Bỏ qua" at bounding box center [722, 561] width 62 height 29
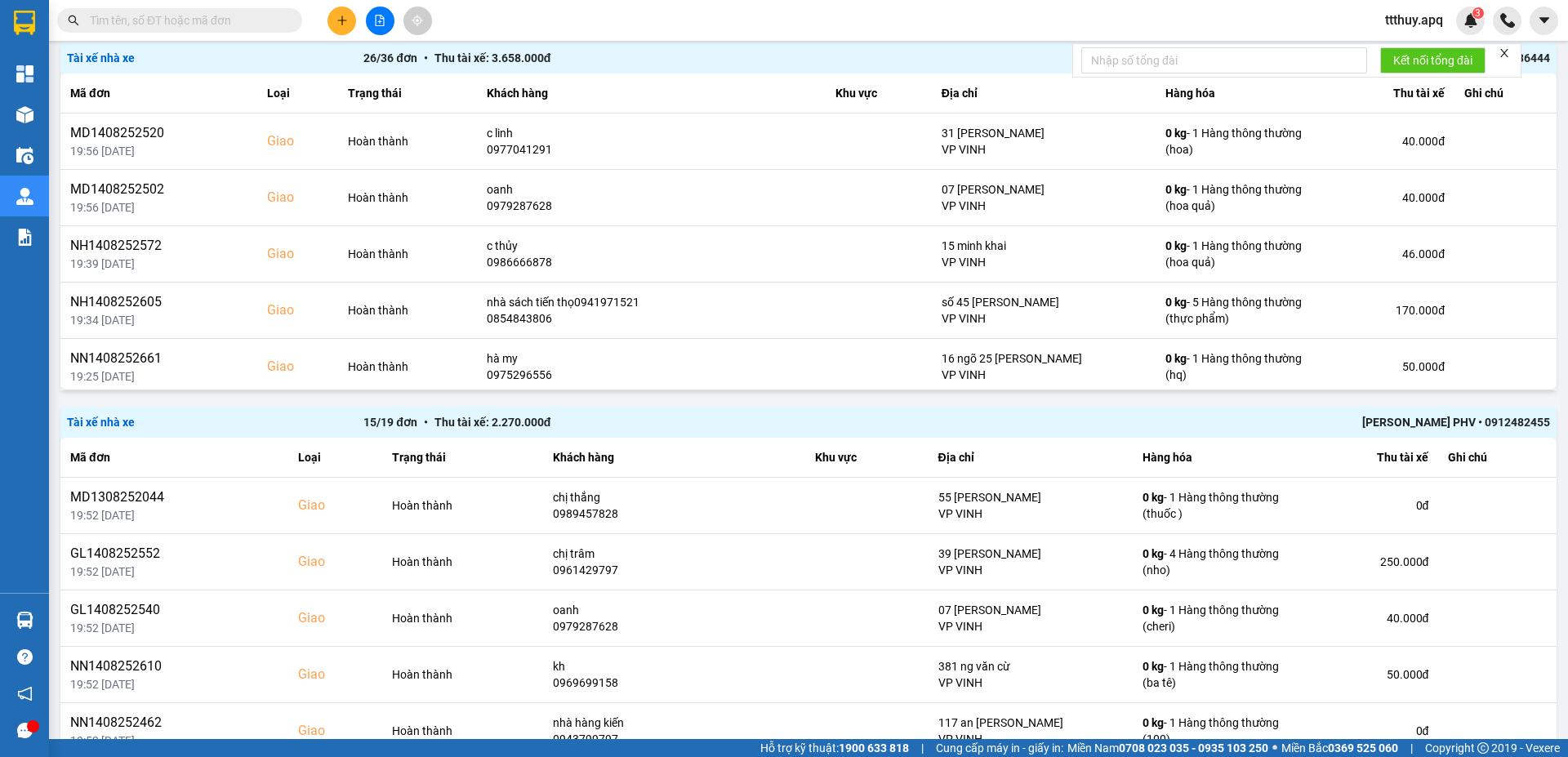
scroll to position [561, 0]
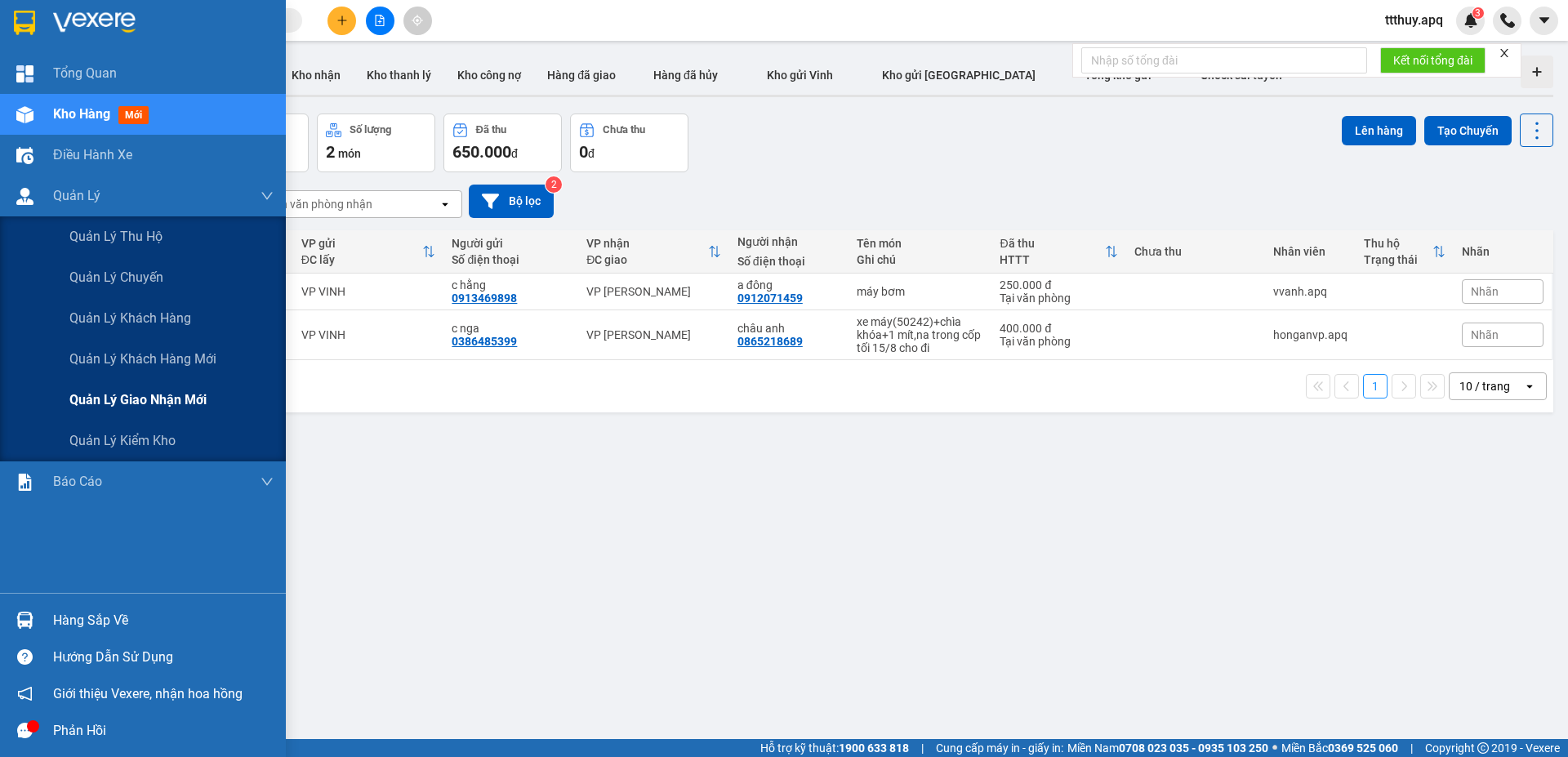
click at [143, 392] on span "Quản lý giao nhận mới" at bounding box center [139, 400] width 138 height 20
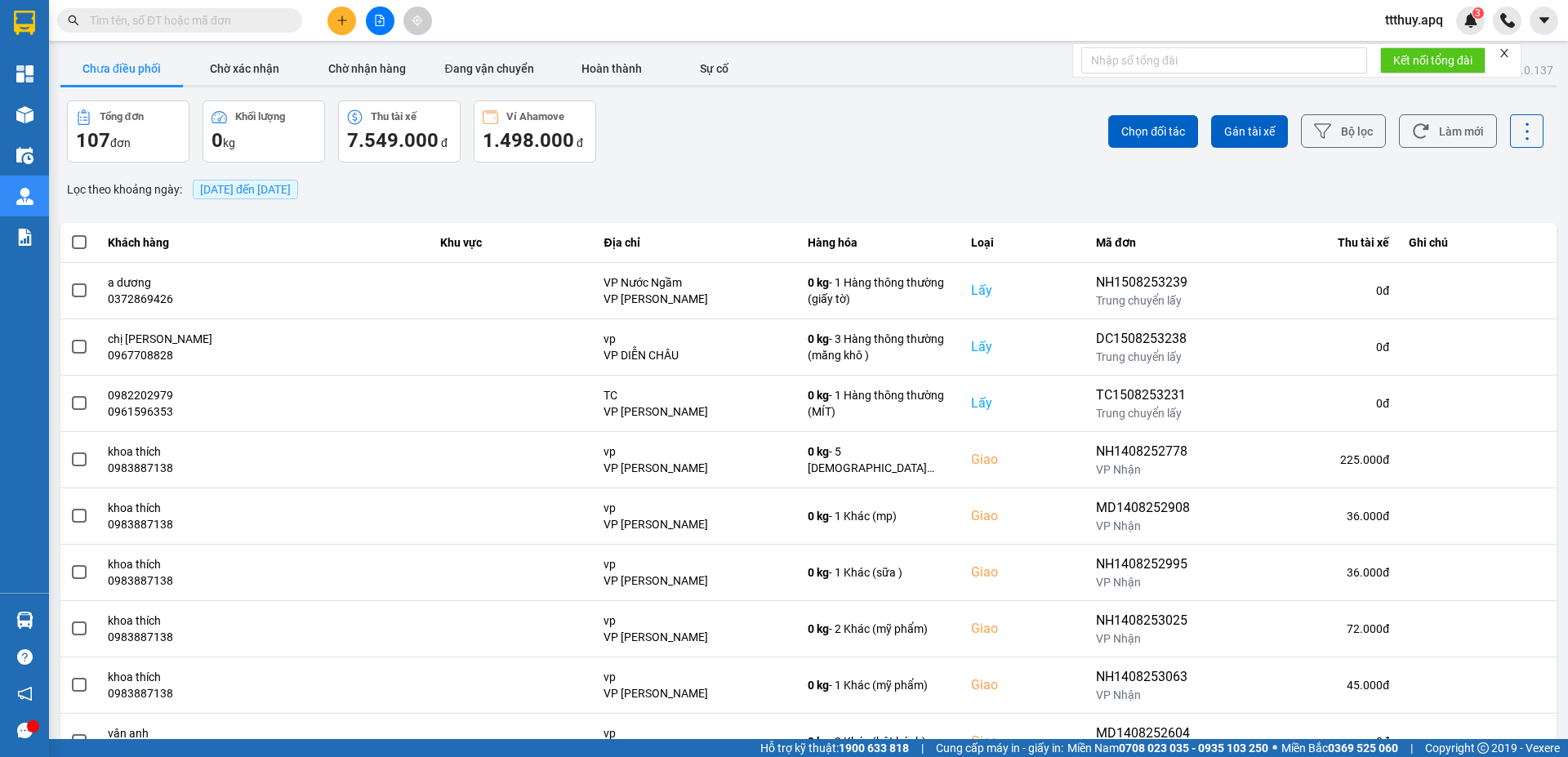
click at [291, 189] on span "15/08/2025 đến 15/08/2025" at bounding box center [245, 189] width 91 height 13
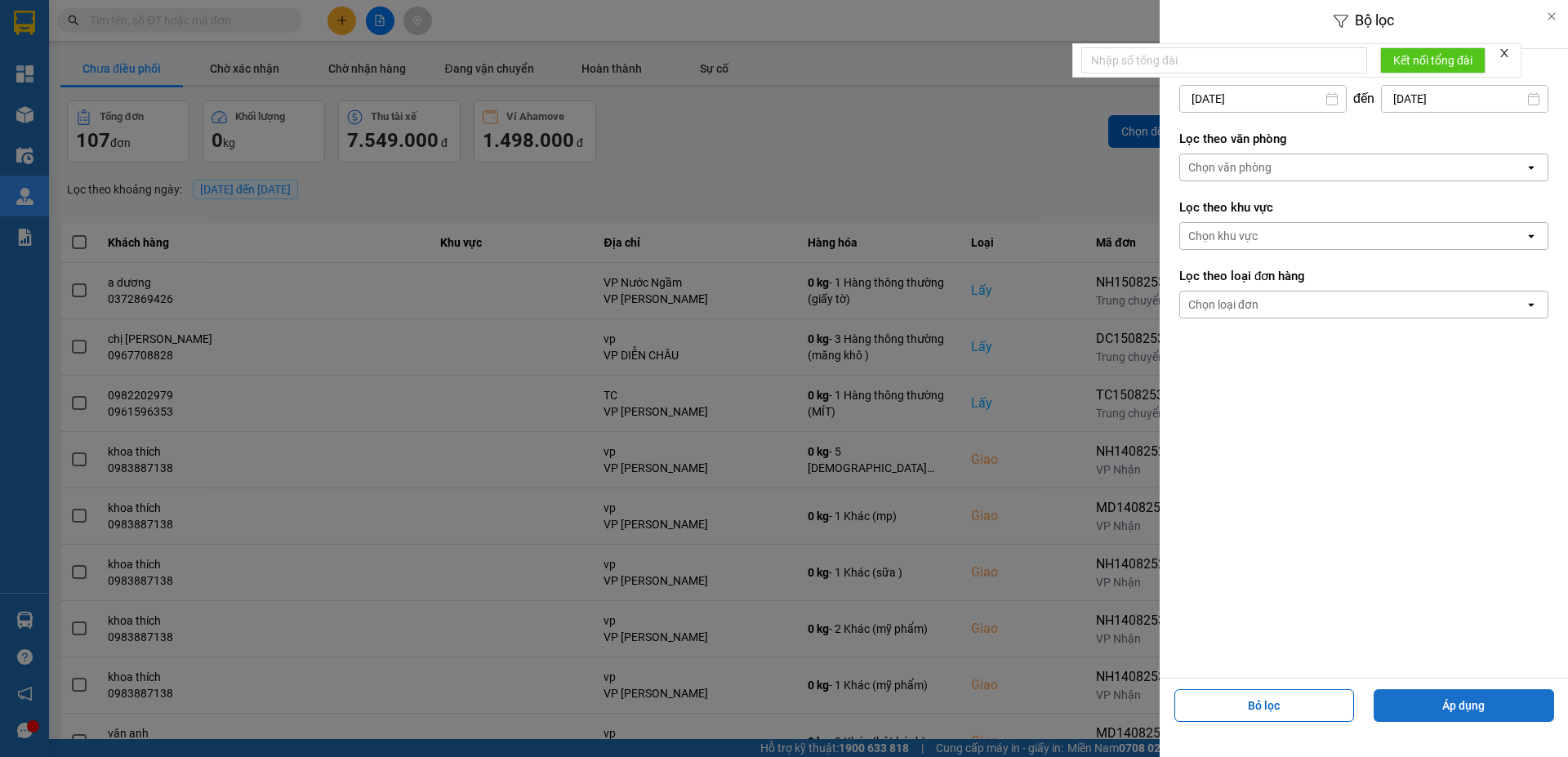
click at [1429, 709] on button "Áp dụng" at bounding box center [1463, 706] width 181 height 33
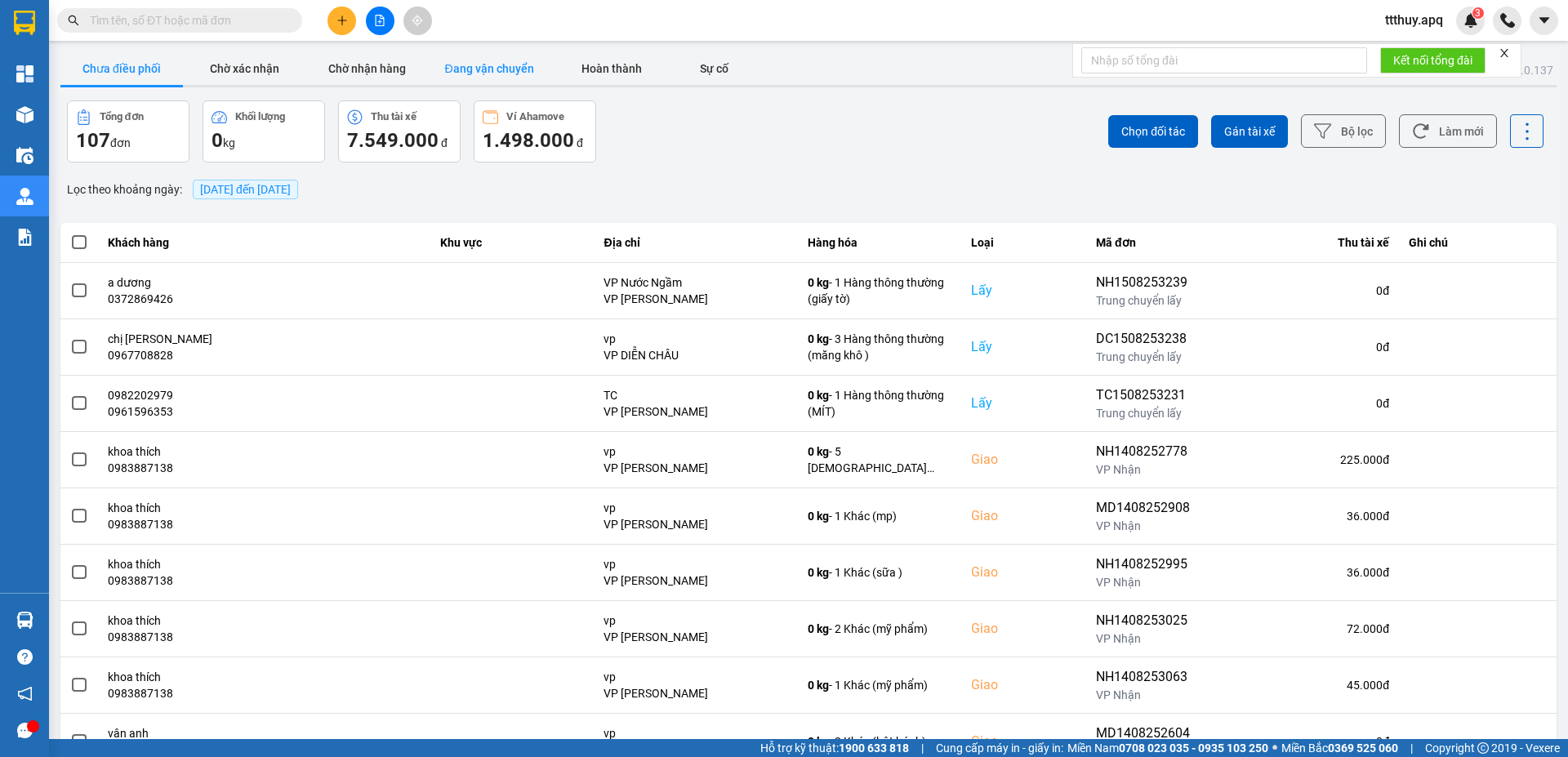
click at [508, 58] on button "Đang vận chuyển" at bounding box center [488, 69] width 122 height 33
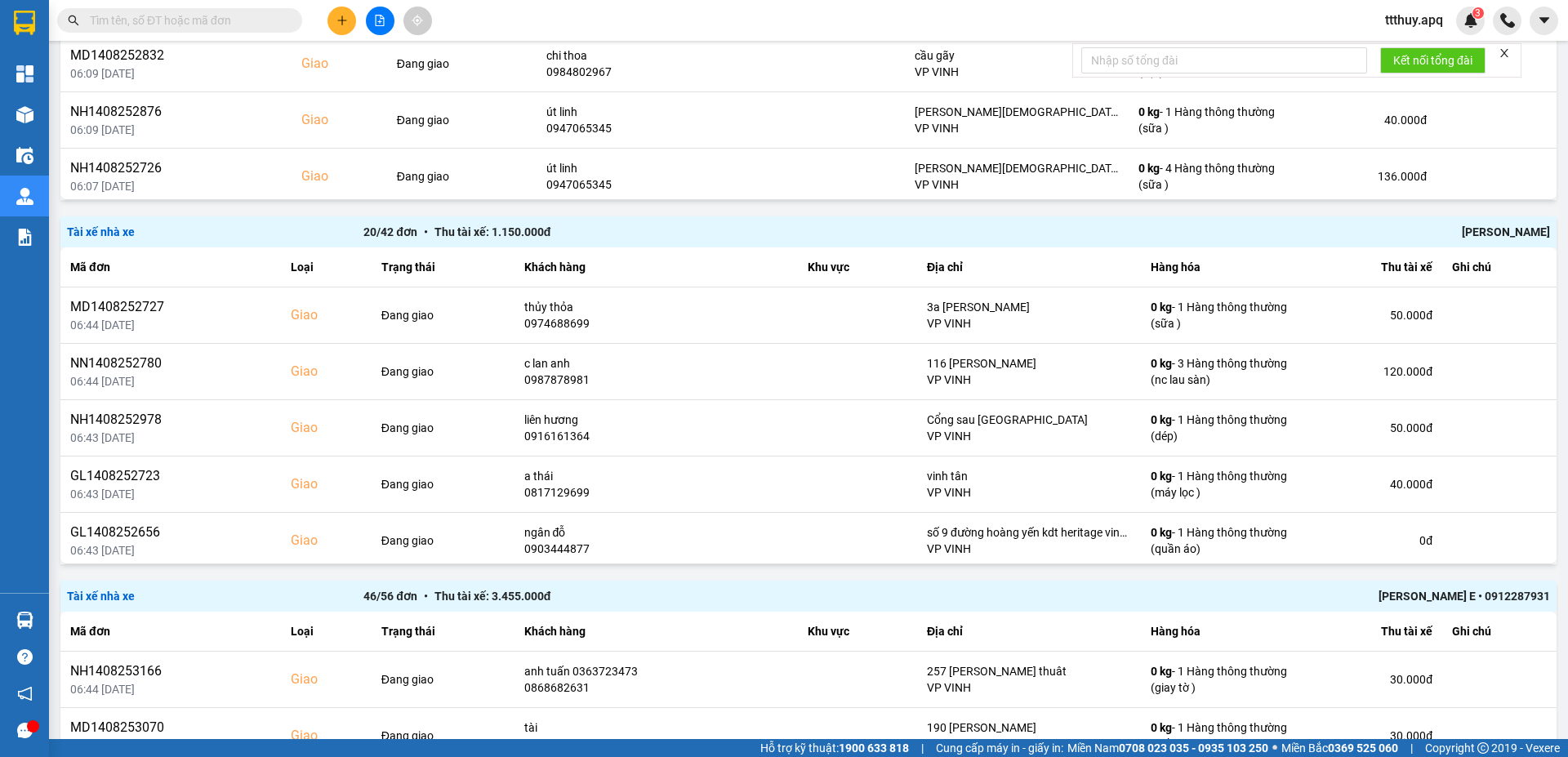
scroll to position [2298, 0]
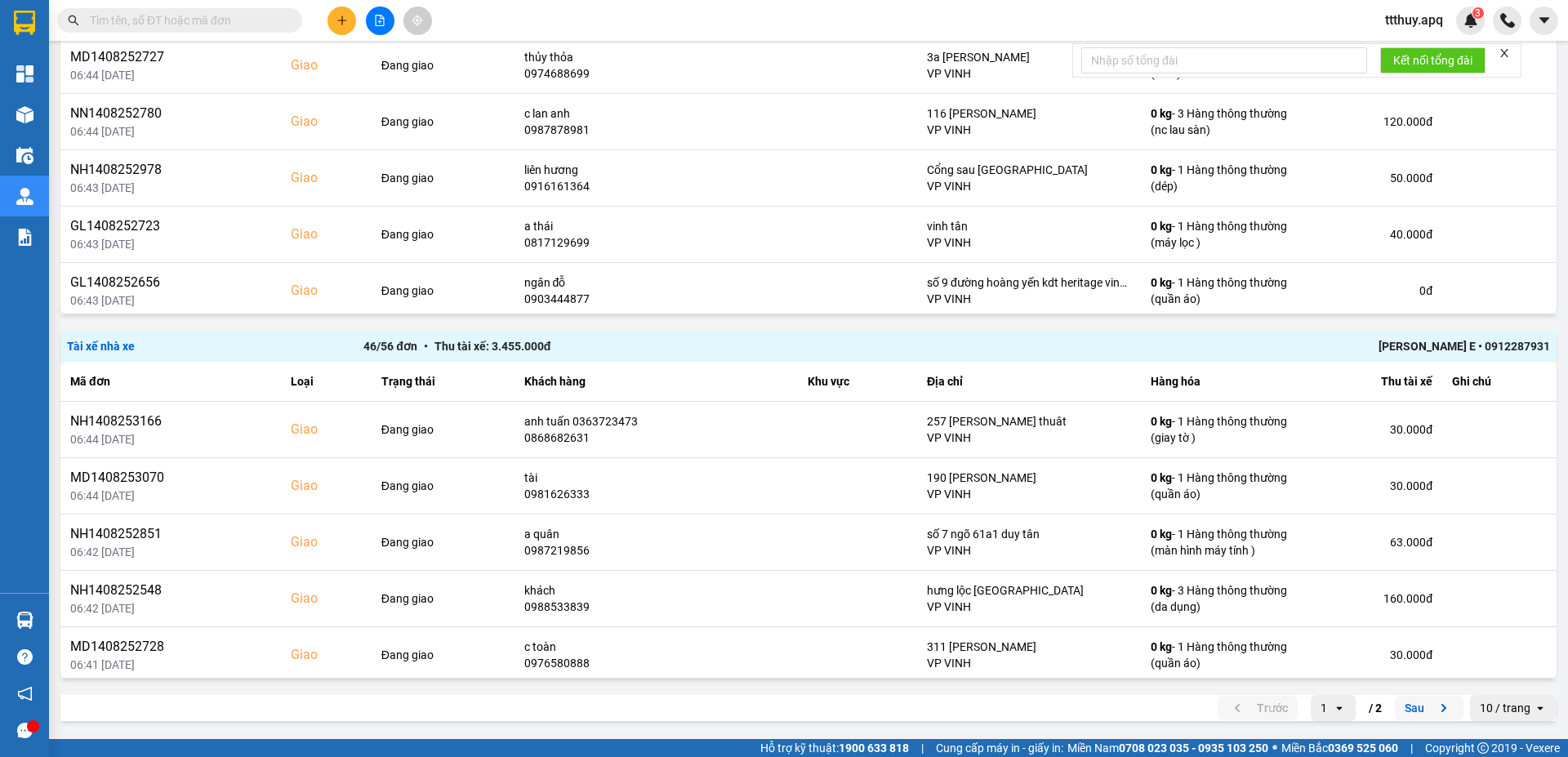
click at [1407, 705] on button "Sau" at bounding box center [1429, 707] width 69 height 25
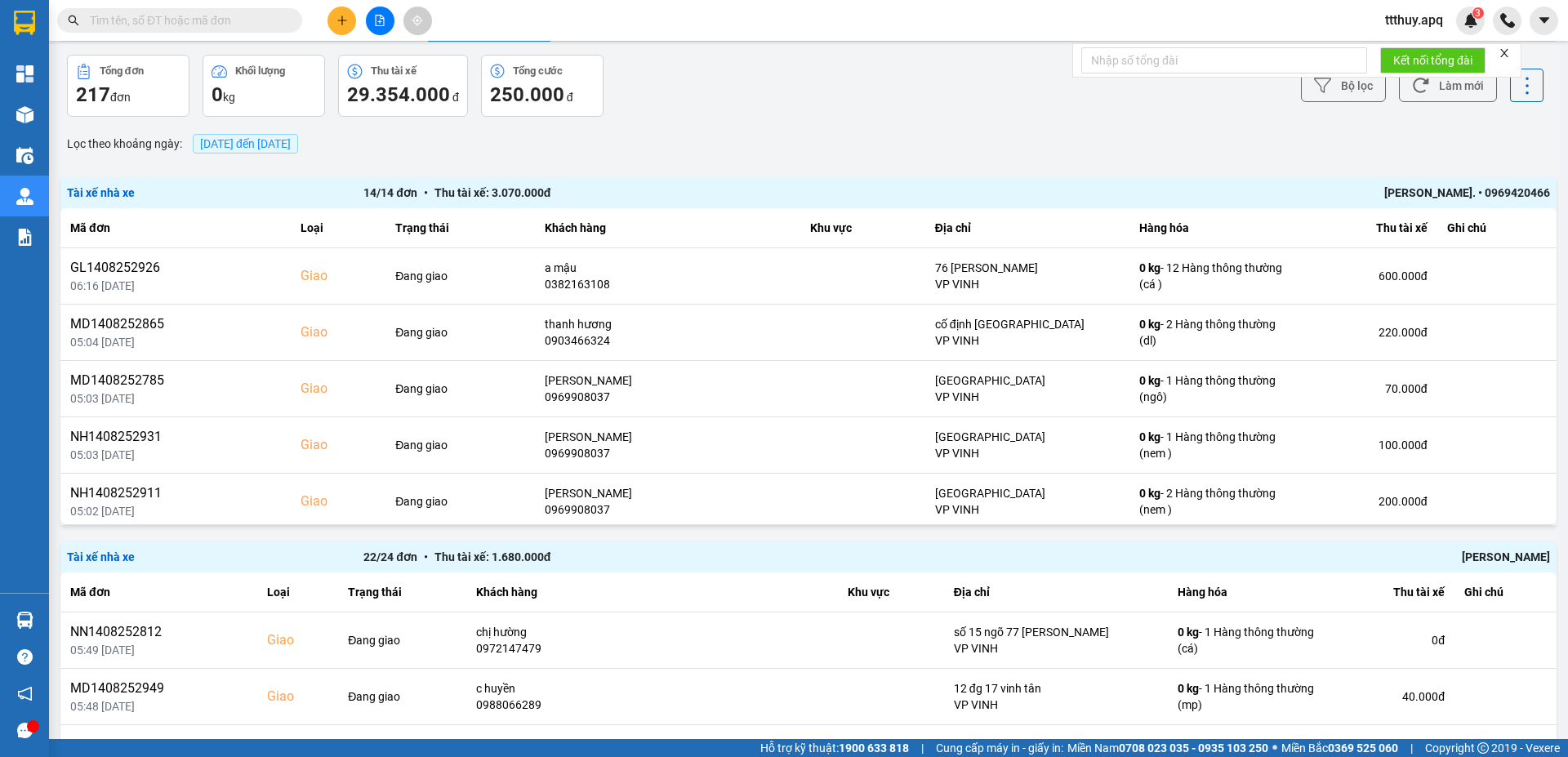
scroll to position [0, 0]
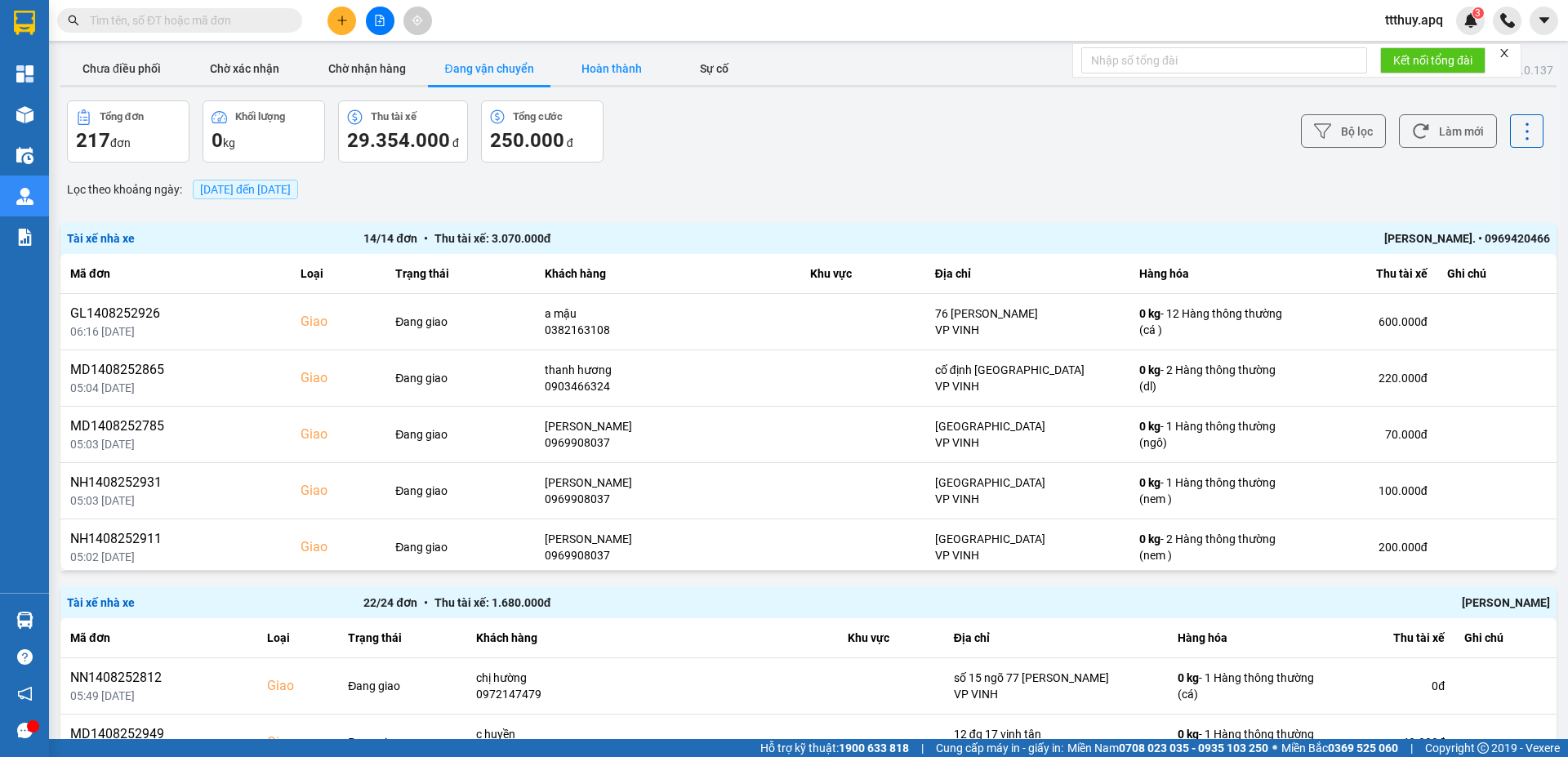
click at [612, 66] on button "Hoàn thành" at bounding box center [611, 69] width 122 height 33
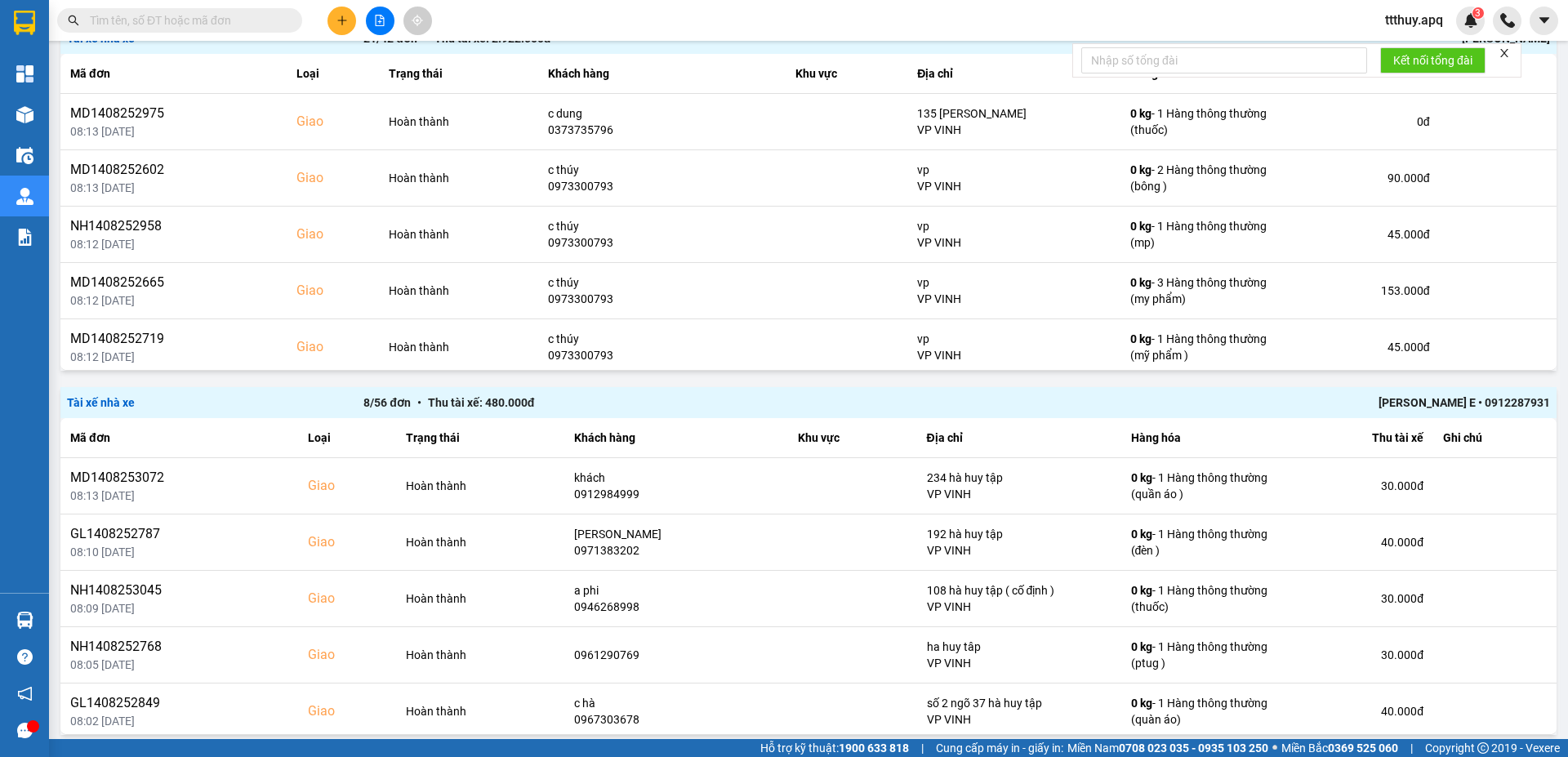
scroll to position [2079, 0]
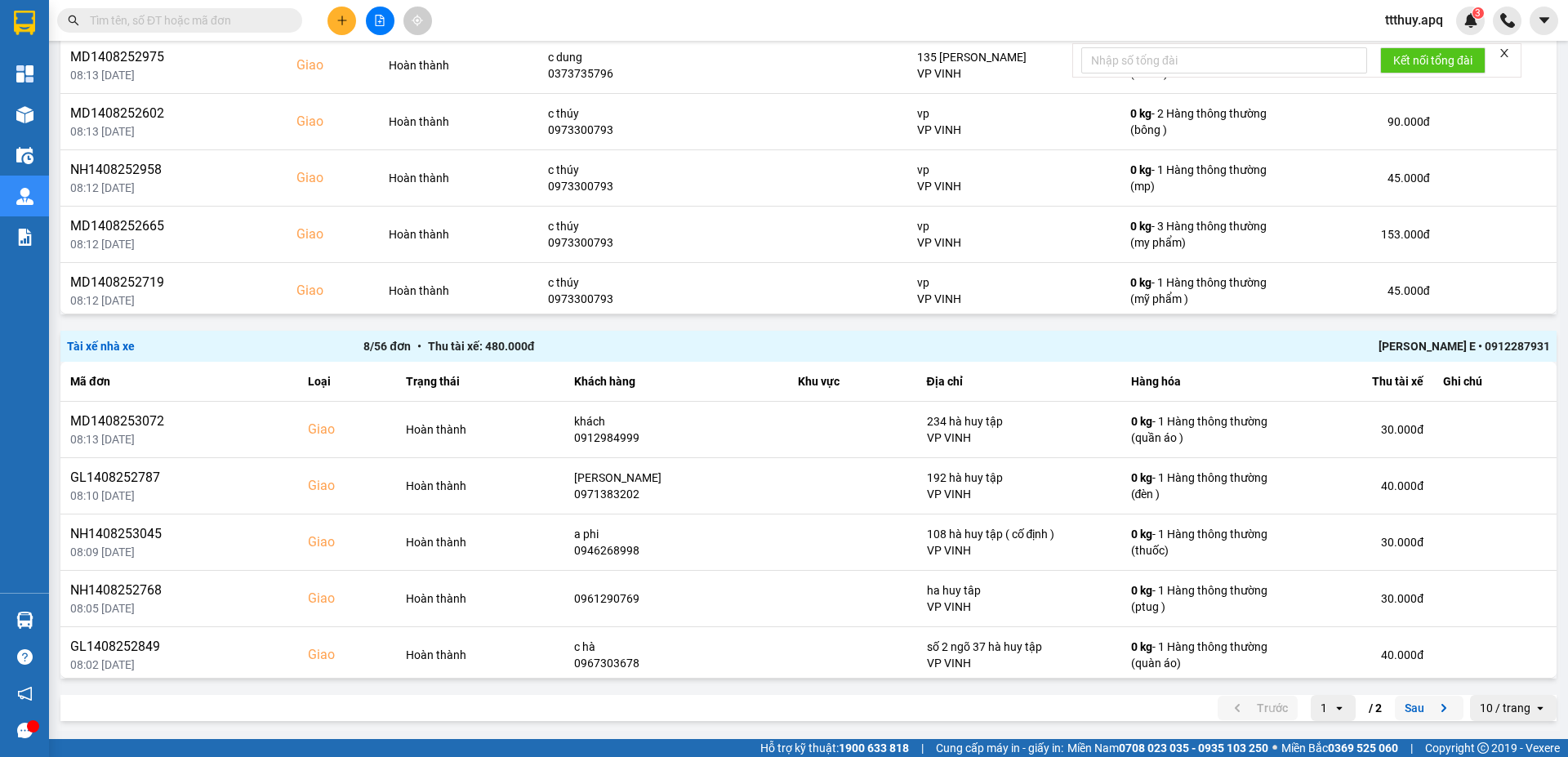
click at [1399, 707] on button "Sau" at bounding box center [1429, 707] width 69 height 25
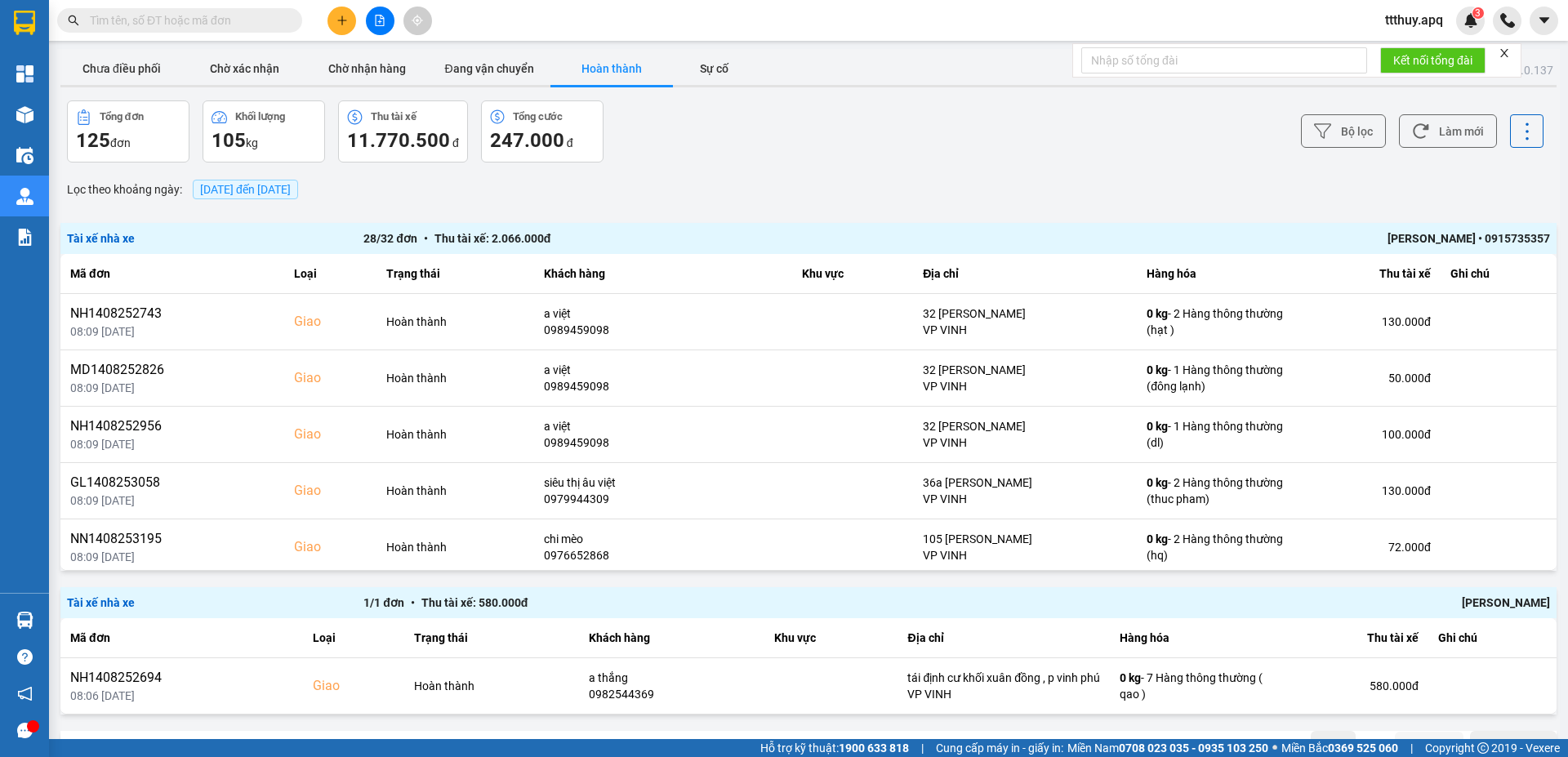
click at [1483, 234] on div "TRẦN THANH TÂM • 0915735357" at bounding box center [1253, 239] width 593 height 18
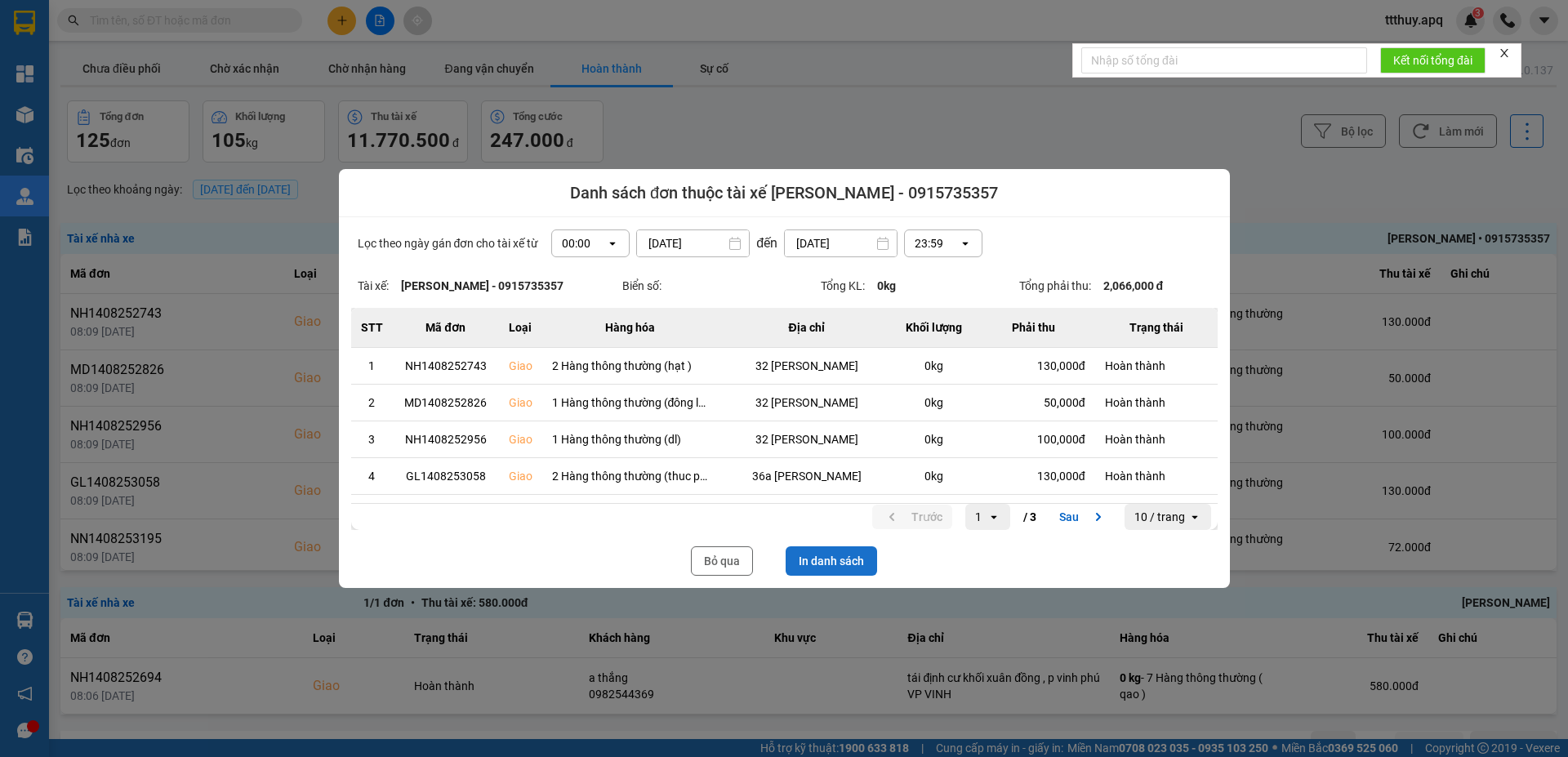
click at [837, 566] on button "In danh sách" at bounding box center [831, 561] width 92 height 29
click at [707, 566] on button "Bỏ qua" at bounding box center [722, 561] width 62 height 29
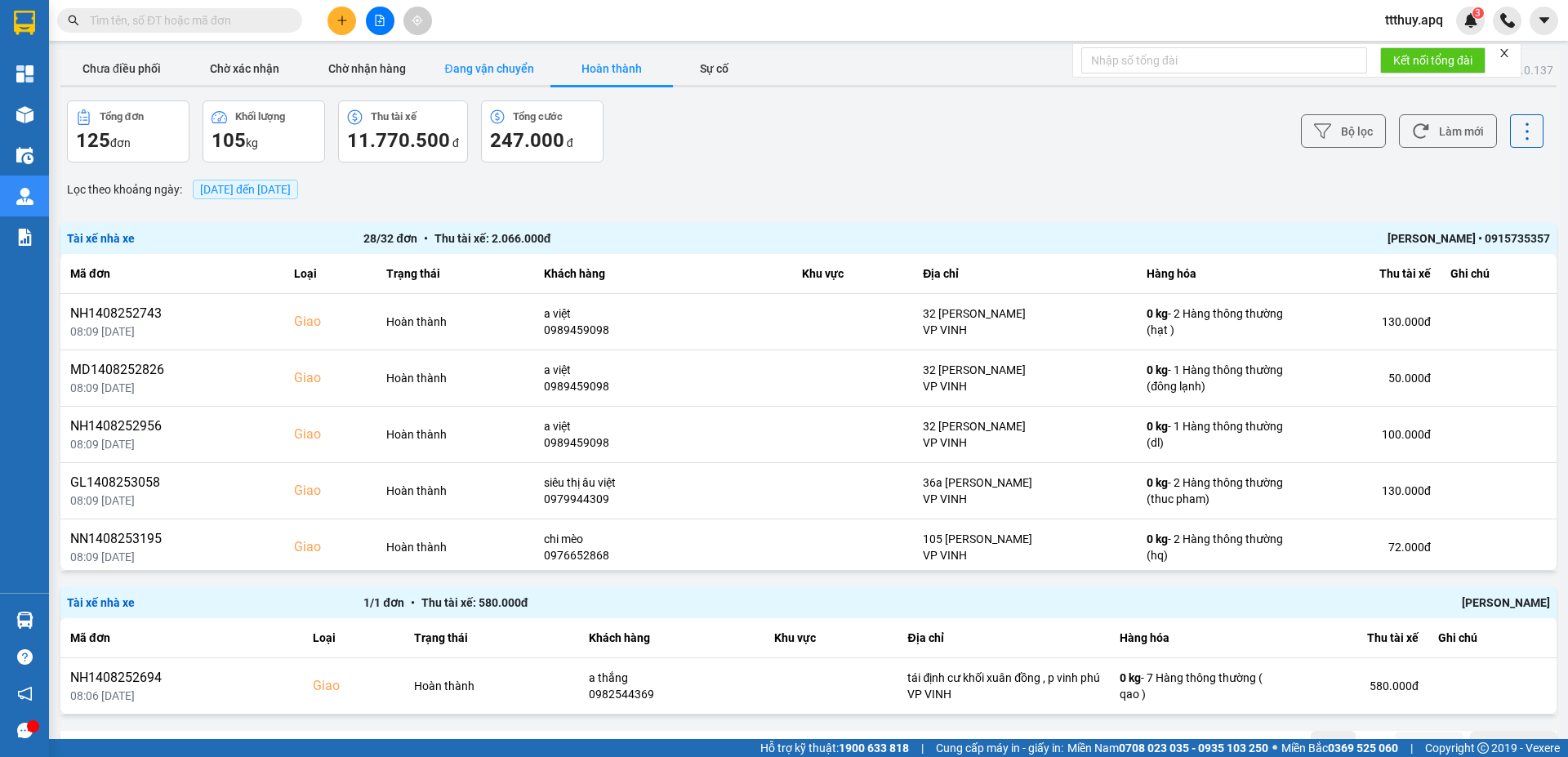
click at [508, 71] on button "Đang vận chuyển" at bounding box center [488, 69] width 122 height 33
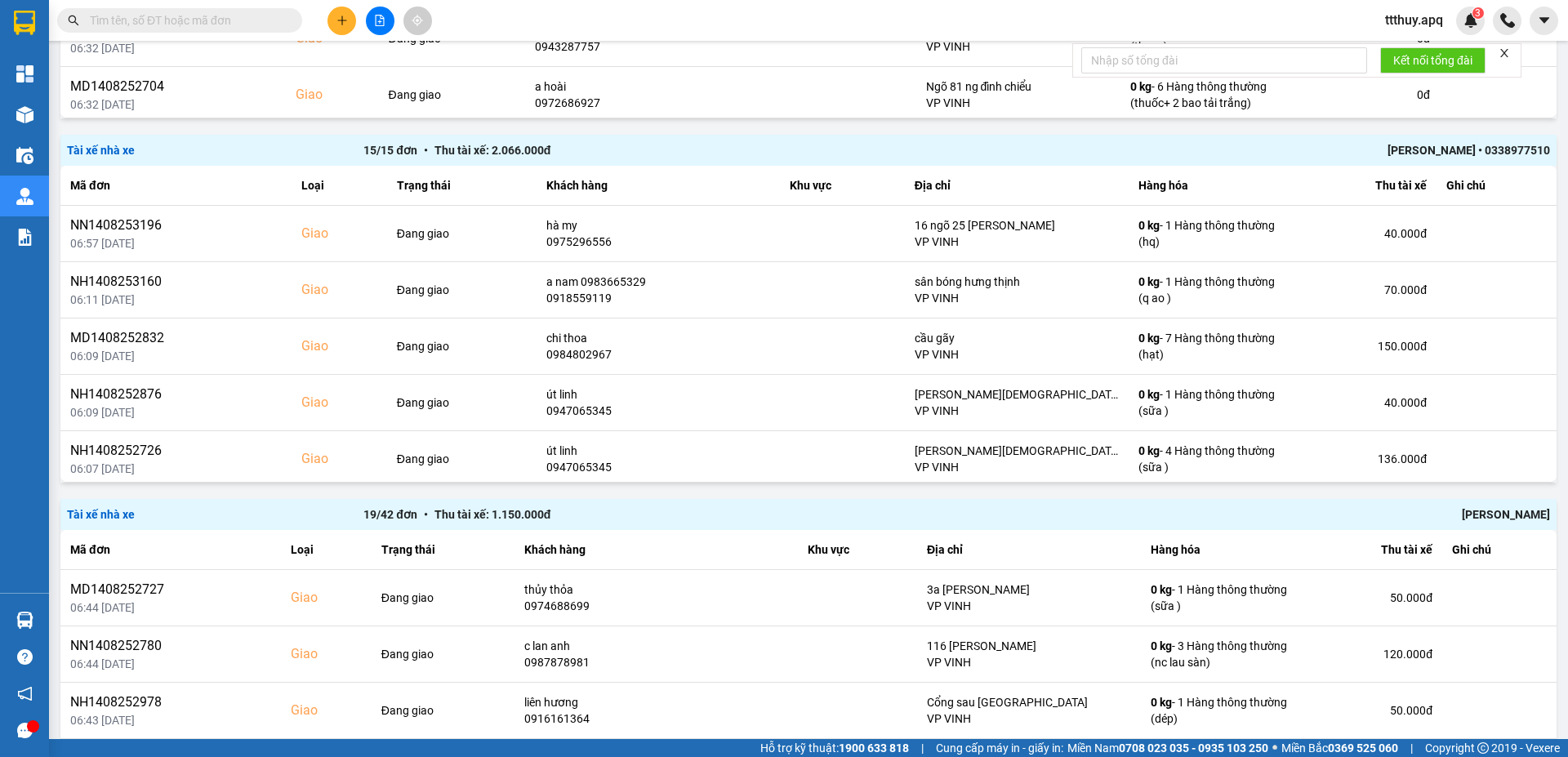
scroll to position [1786, 0]
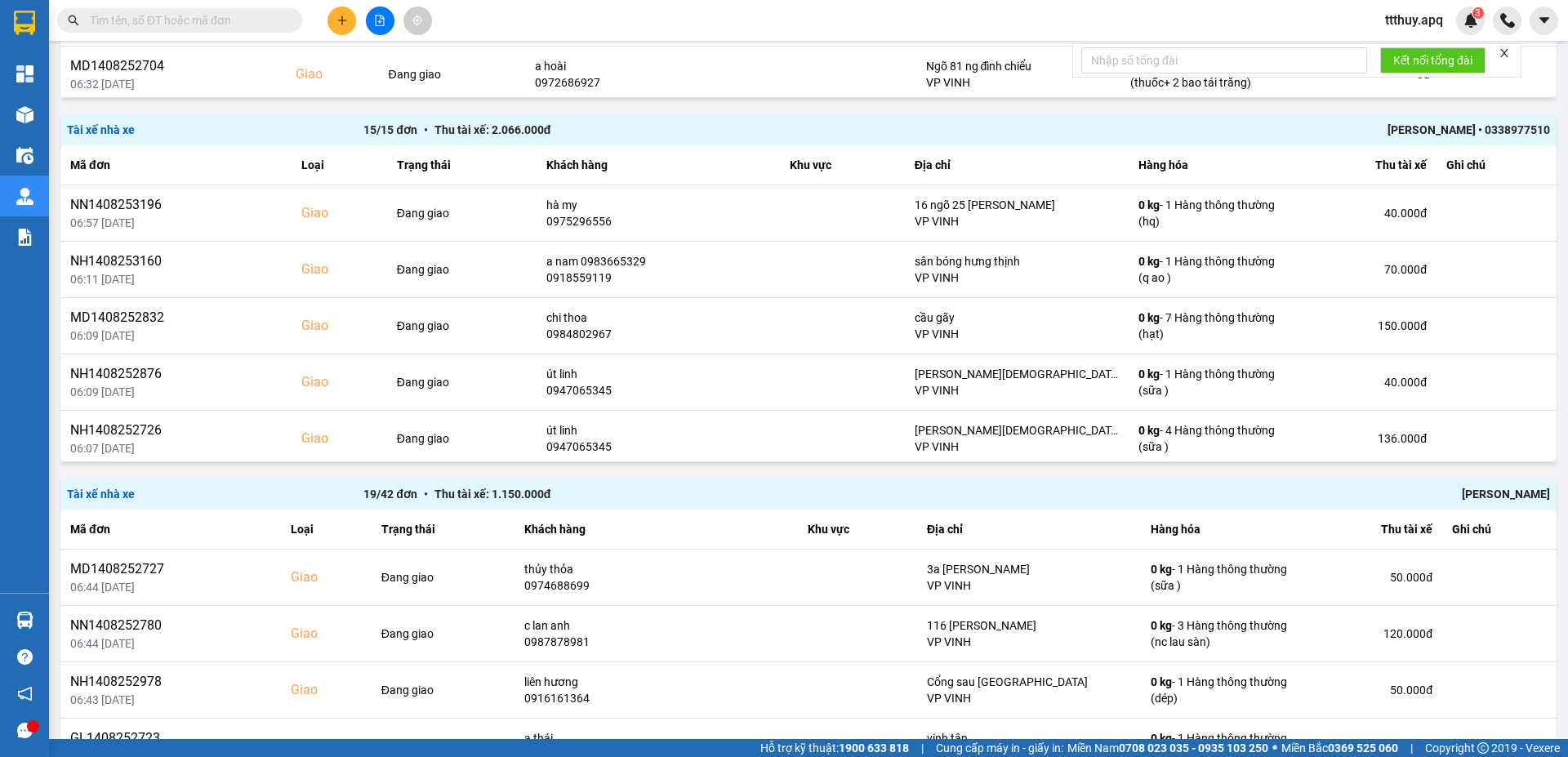
click at [1470, 133] on div "Trần Anh Sơn • 0338977510" at bounding box center [1253, 130] width 593 height 18
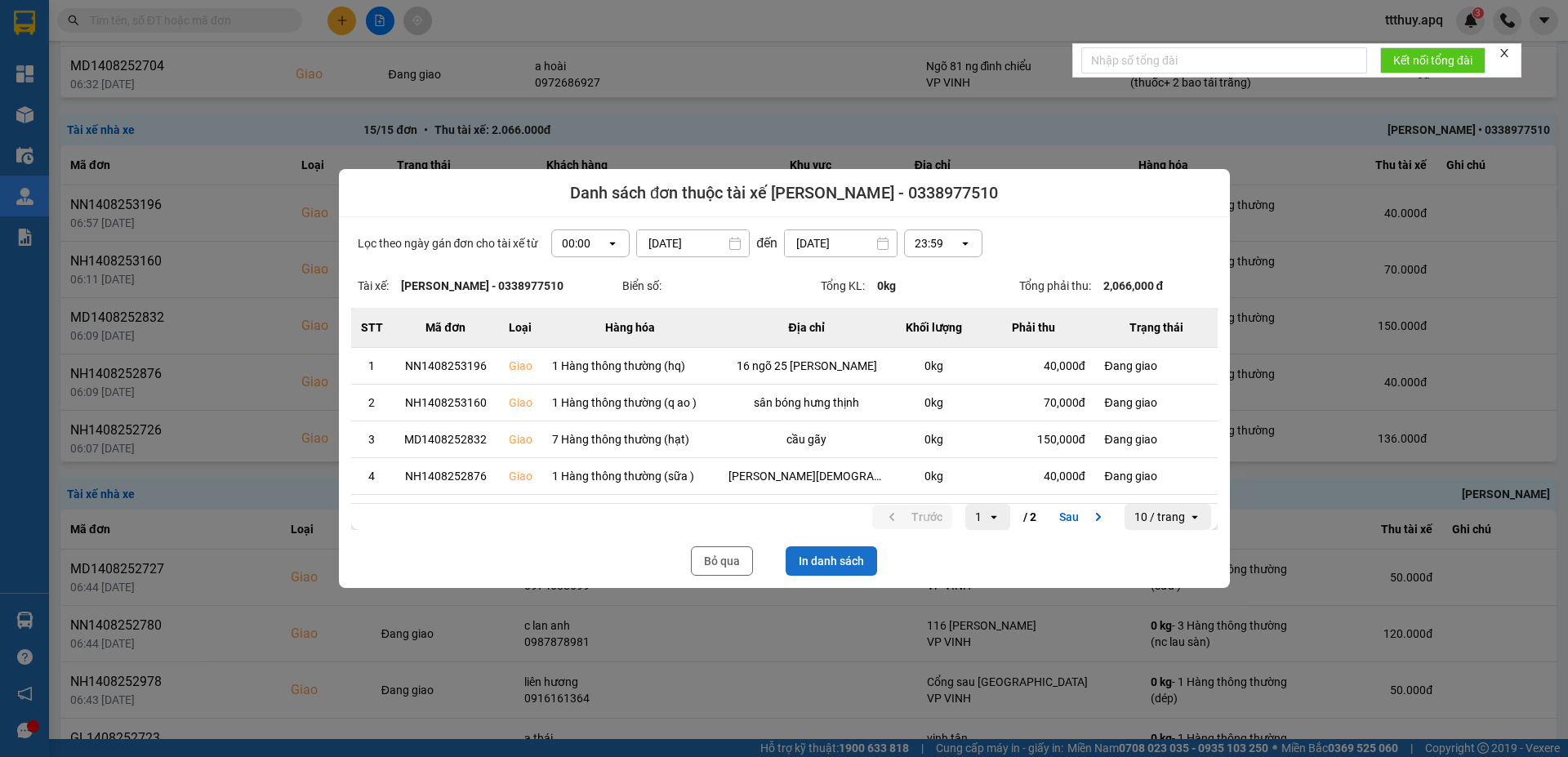
click at [850, 558] on button "In danh sách" at bounding box center [831, 561] width 92 height 29
click at [711, 568] on button "Bỏ qua" at bounding box center [722, 561] width 62 height 29
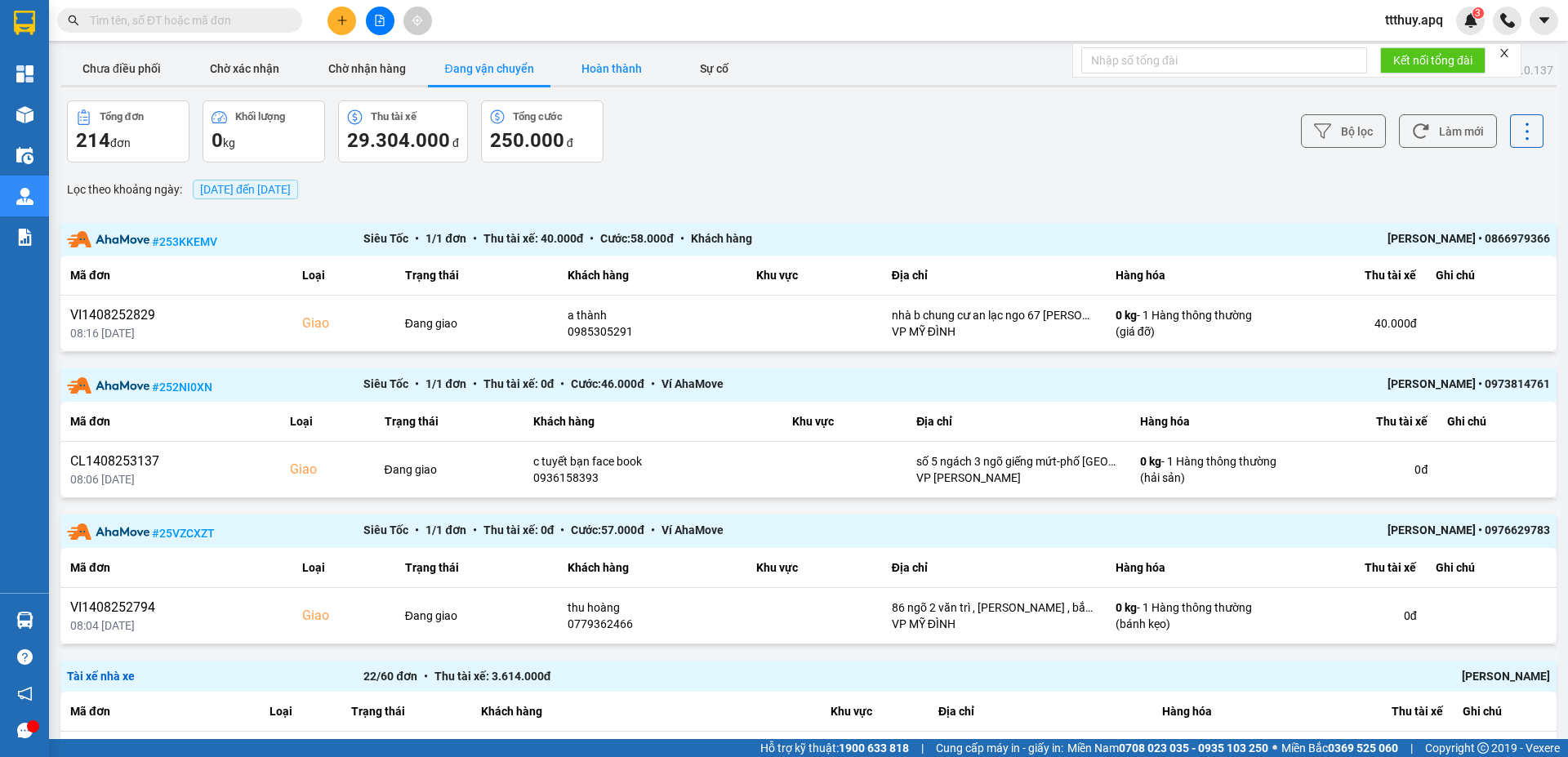
click at [593, 71] on button "Hoàn thành" at bounding box center [611, 69] width 122 height 33
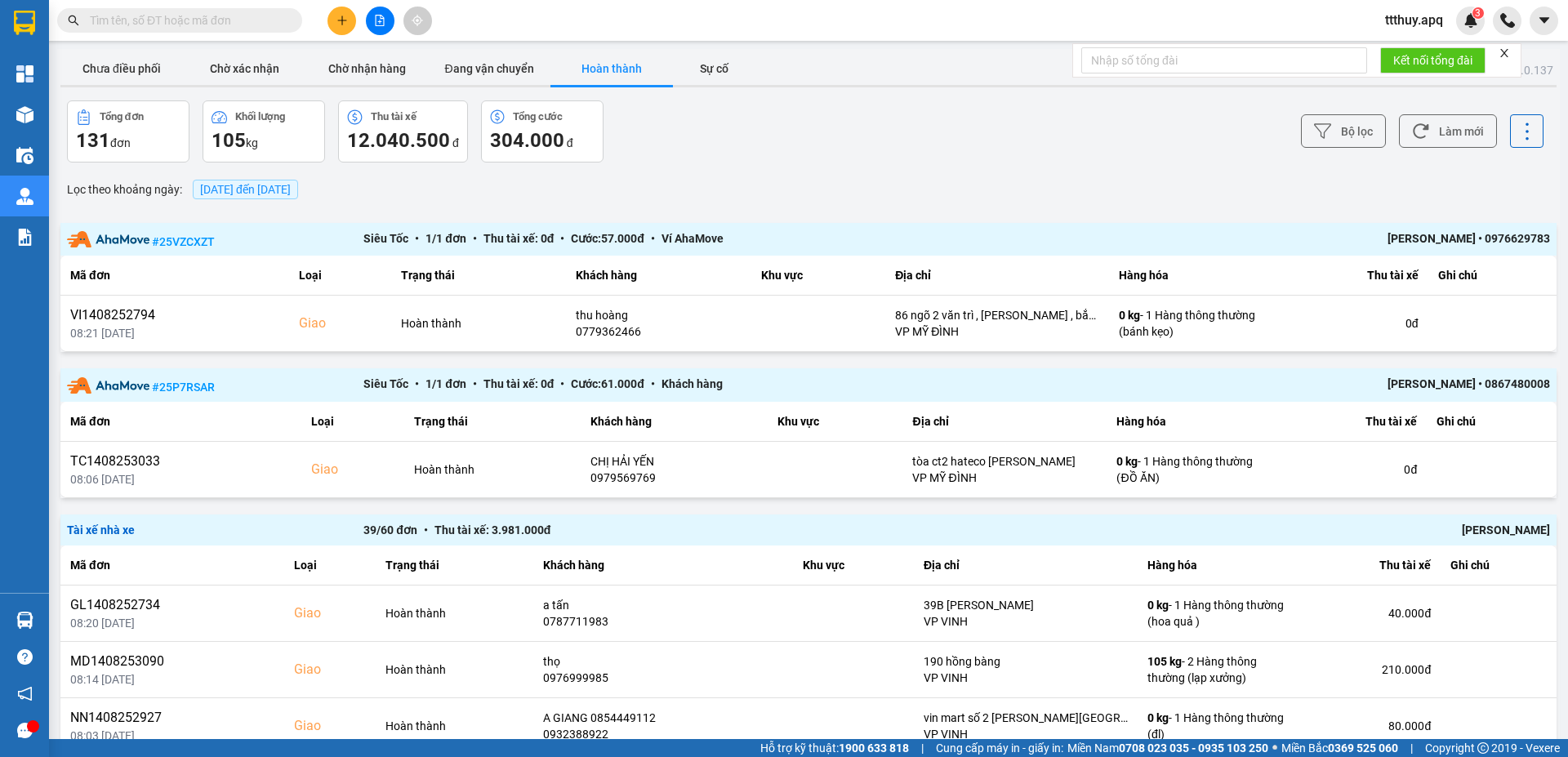
drag, startPoint x: 1554, startPoint y: 200, endPoint x: 1560, endPoint y: 241, distance: 41.4
click at [1560, 245] on main "ver: 0.0.137 Chưa điều phối Chờ xác nhận Chờ nhận hàng Đang vận chuyển Hoàn thà…" at bounding box center [784, 369] width 1568 height 739
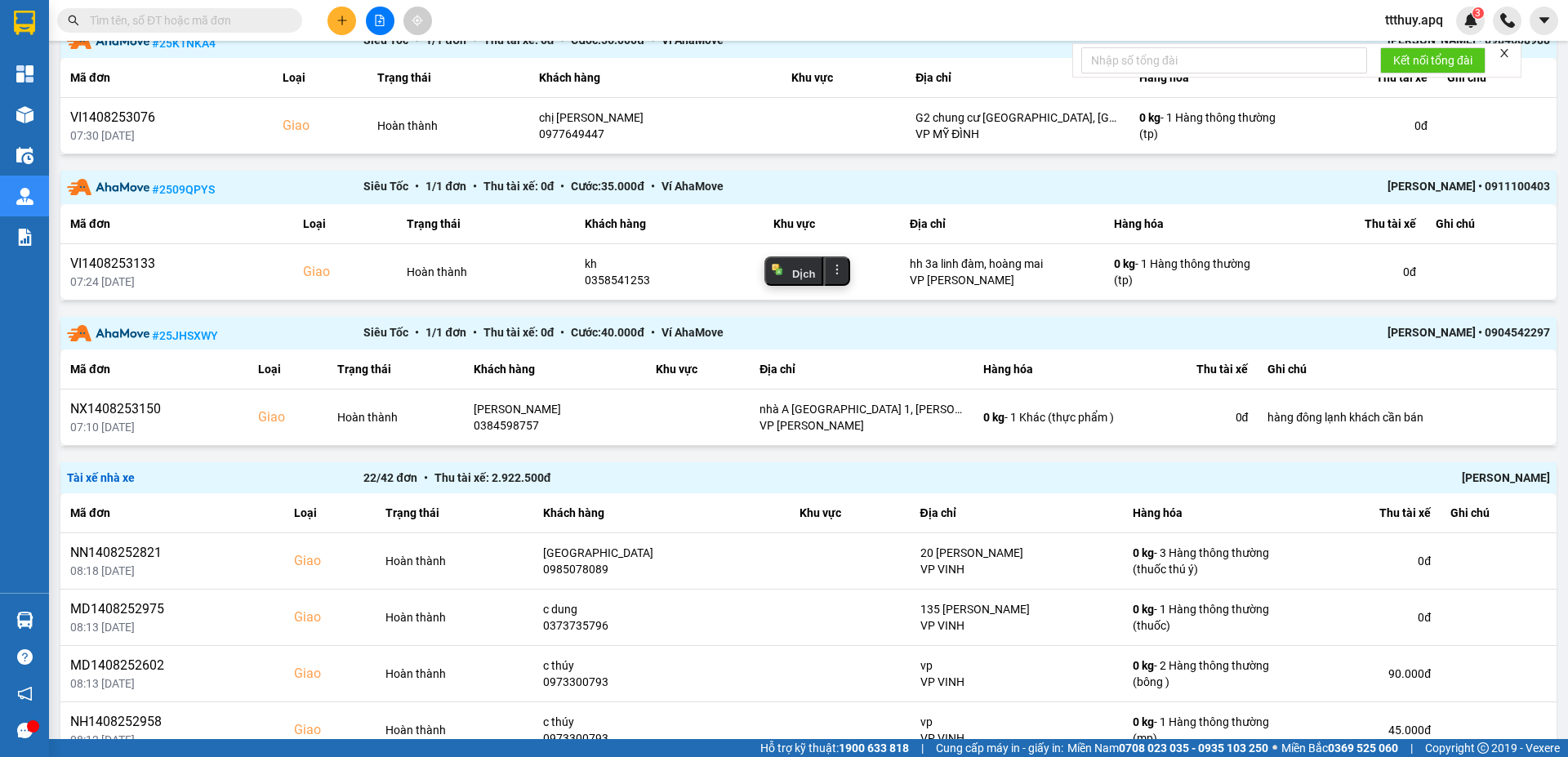
scroll to position [1861, 0]
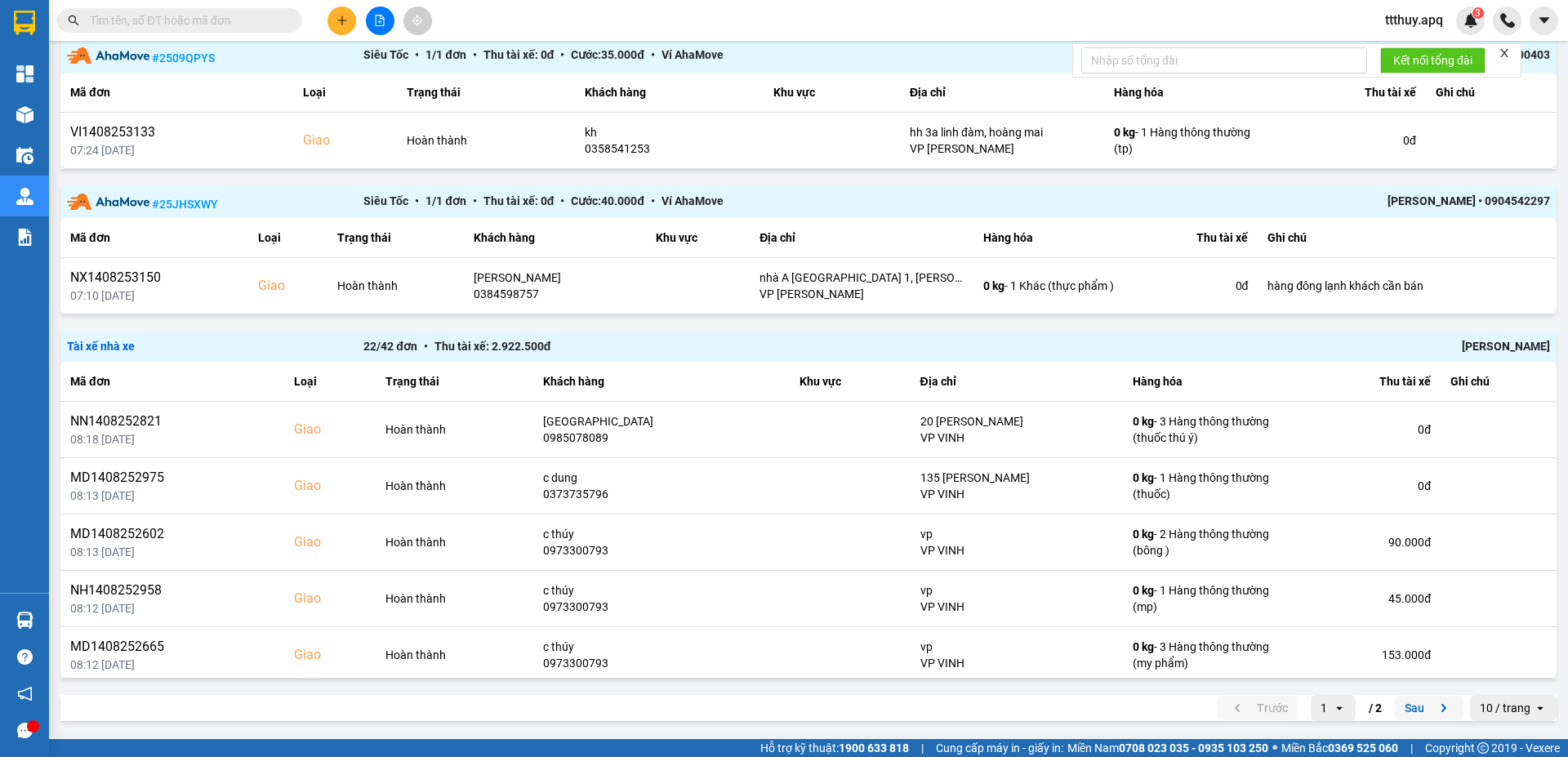
click at [1396, 709] on button "Sau" at bounding box center [1429, 707] width 69 height 25
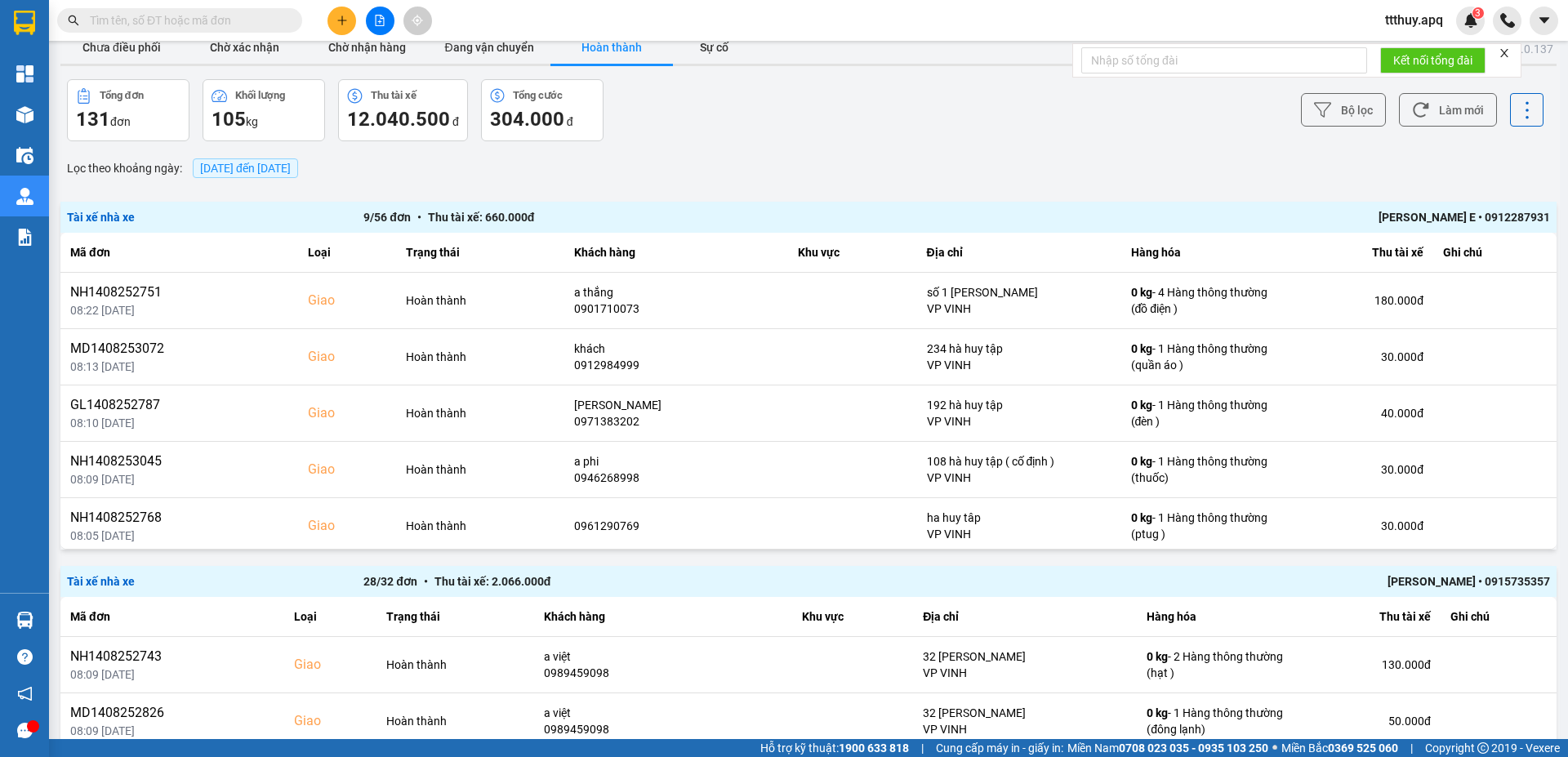
scroll to position [0, 0]
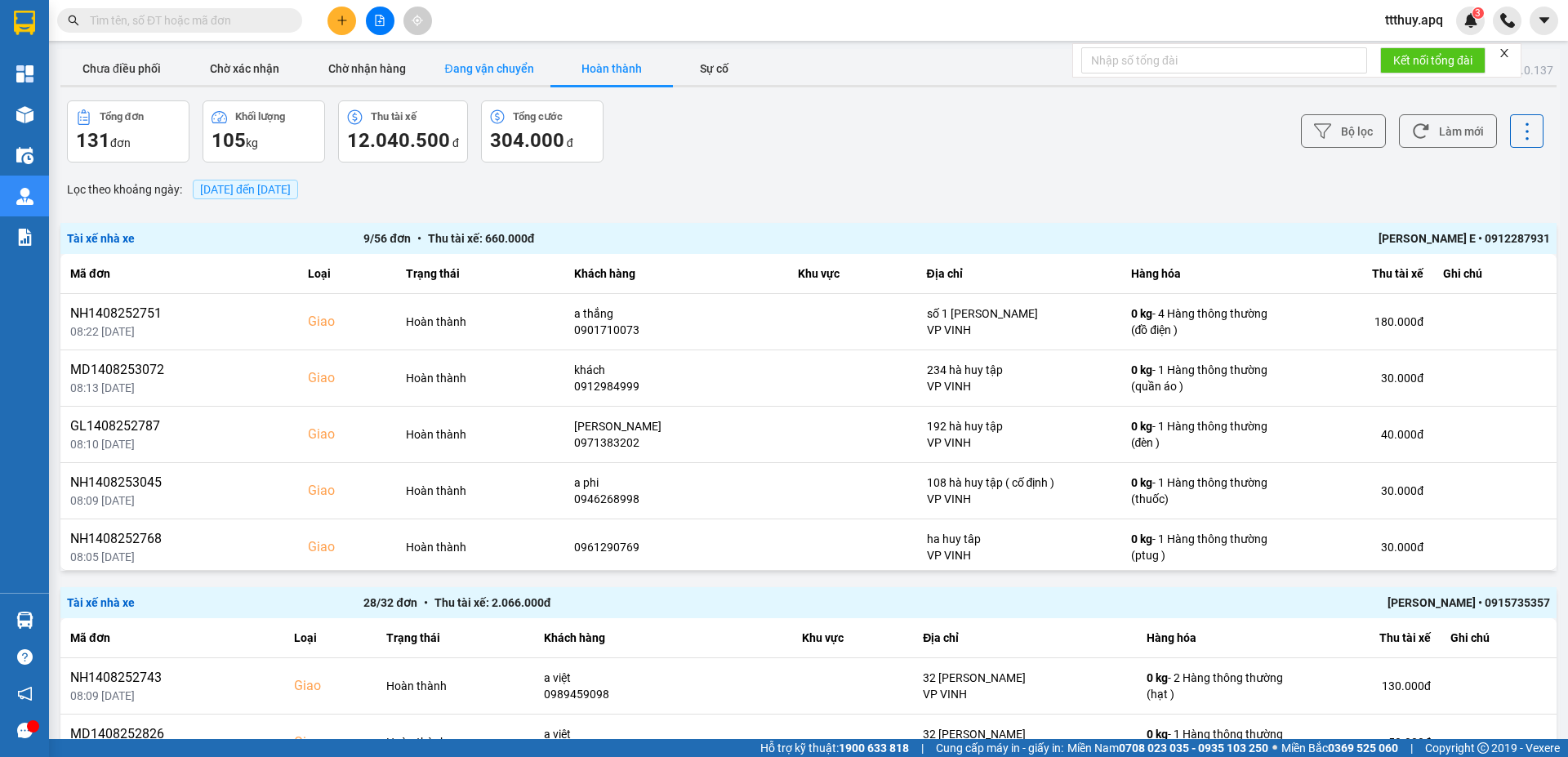
click at [485, 58] on button "Đang vận chuyển" at bounding box center [488, 69] width 122 height 33
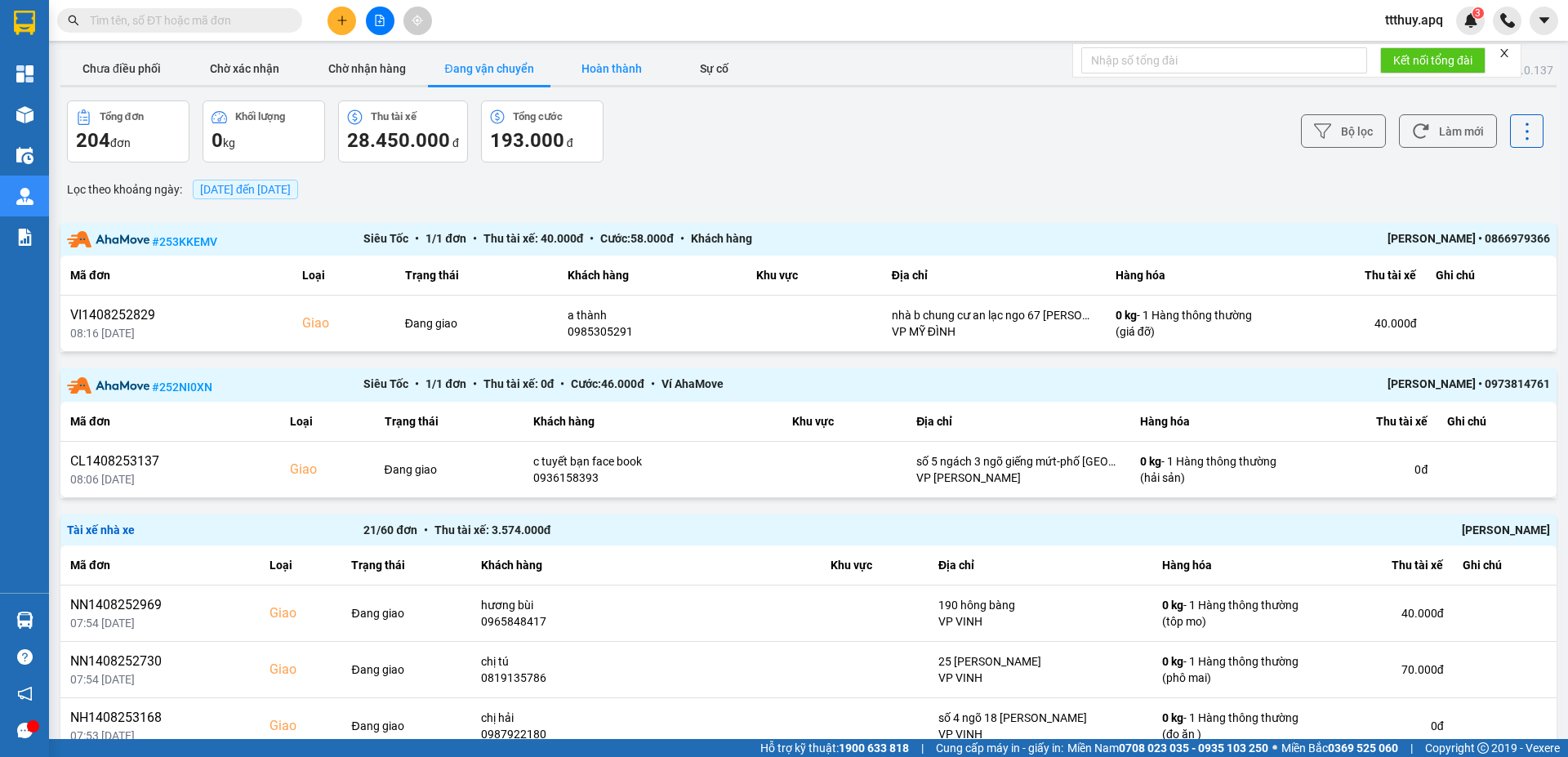
click at [614, 66] on button "Hoàn thành" at bounding box center [611, 69] width 122 height 33
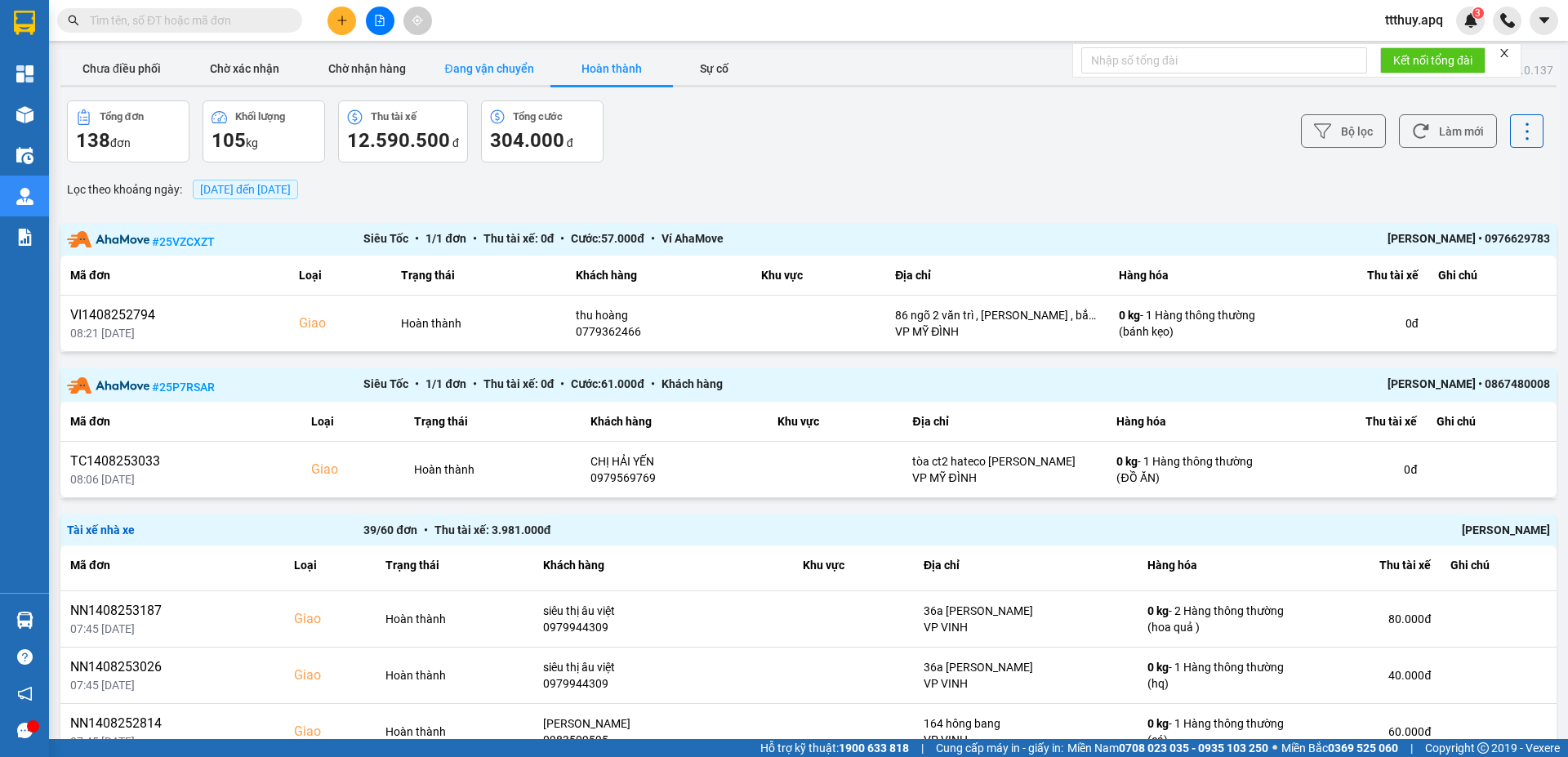
click at [488, 68] on button "Đang vận chuyển" at bounding box center [488, 69] width 122 height 33
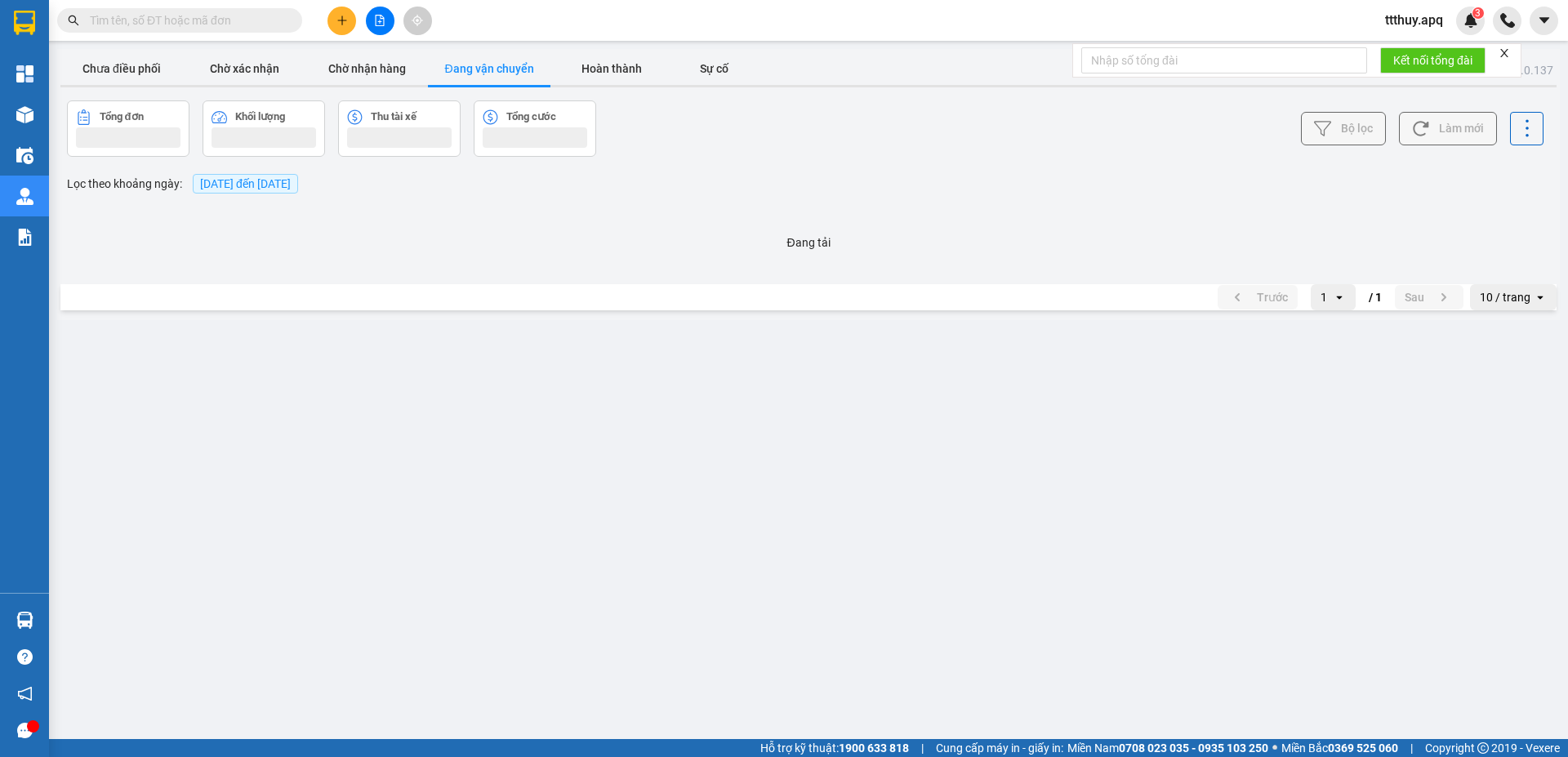
click at [617, 65] on button "Hoàn thành" at bounding box center [611, 69] width 122 height 33
click at [606, 71] on button "Hoàn thành" at bounding box center [611, 69] width 122 height 33
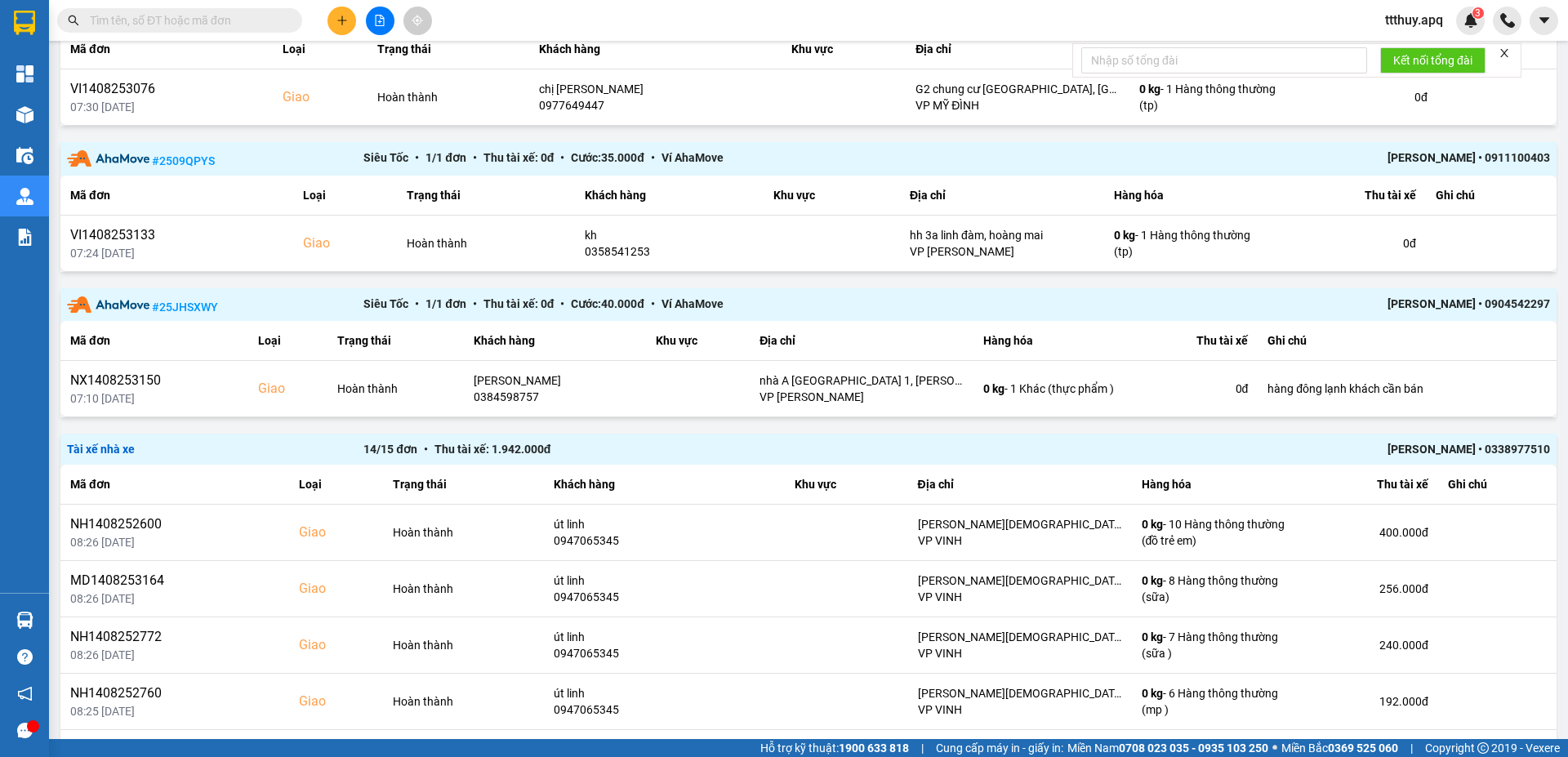
scroll to position [1861, 0]
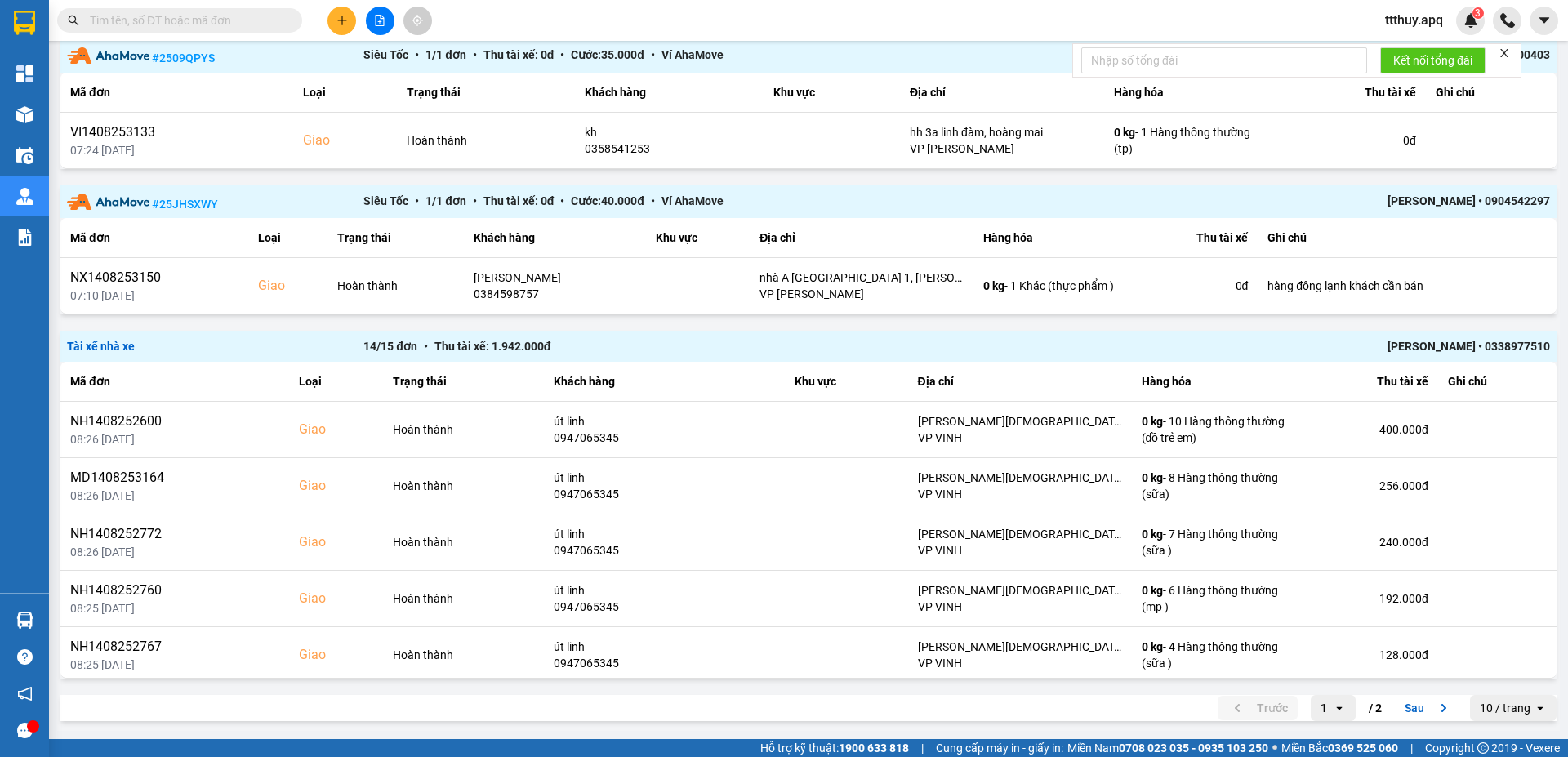
click at [1471, 343] on div "Trần Anh Sơn • 0338977510" at bounding box center [1253, 347] width 593 height 18
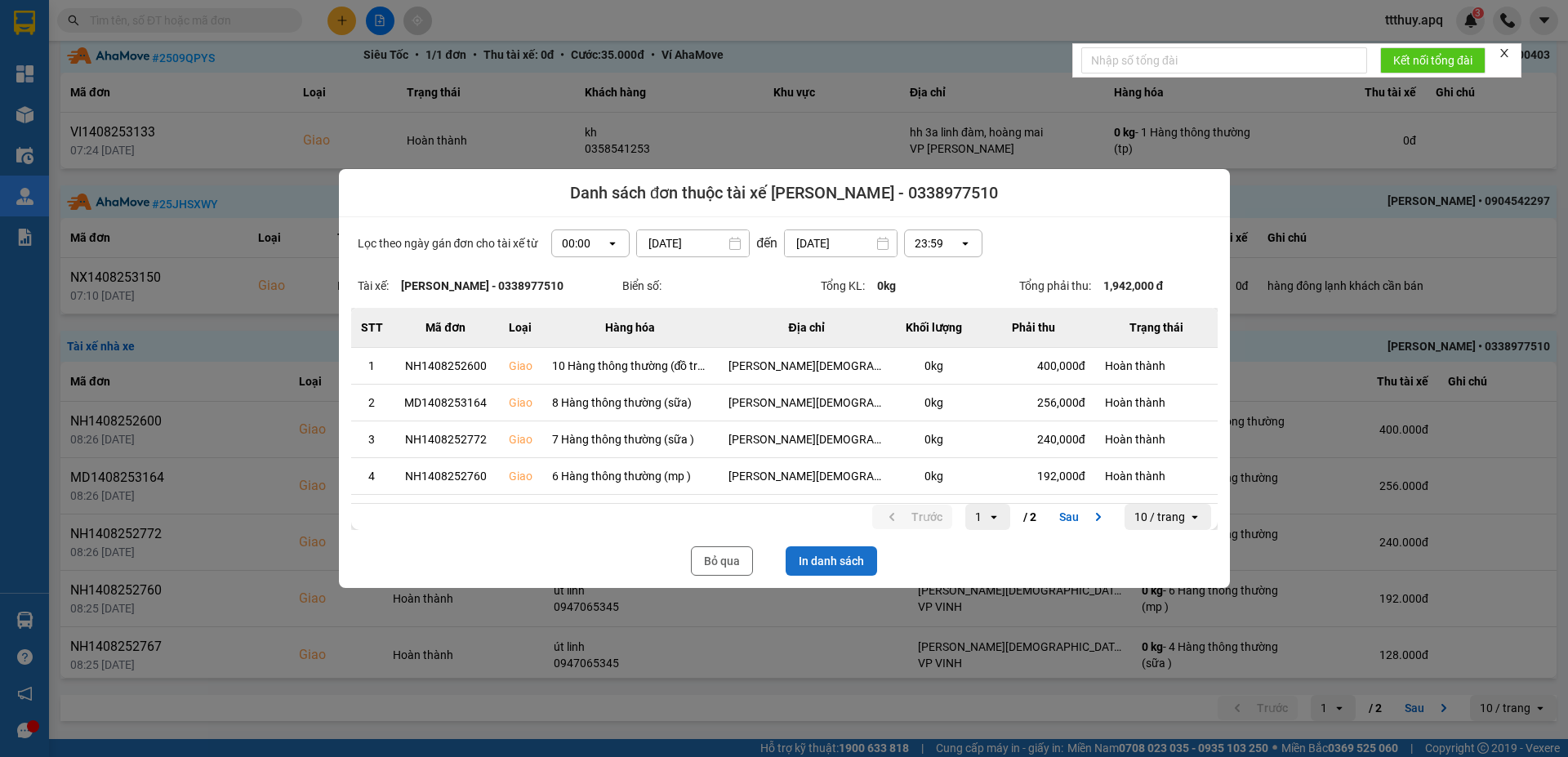
click at [826, 563] on button "In danh sách" at bounding box center [831, 561] width 92 height 29
click at [740, 561] on button "Bỏ qua" at bounding box center [722, 561] width 62 height 29
